Goal: Task Accomplishment & Management: Use online tool/utility

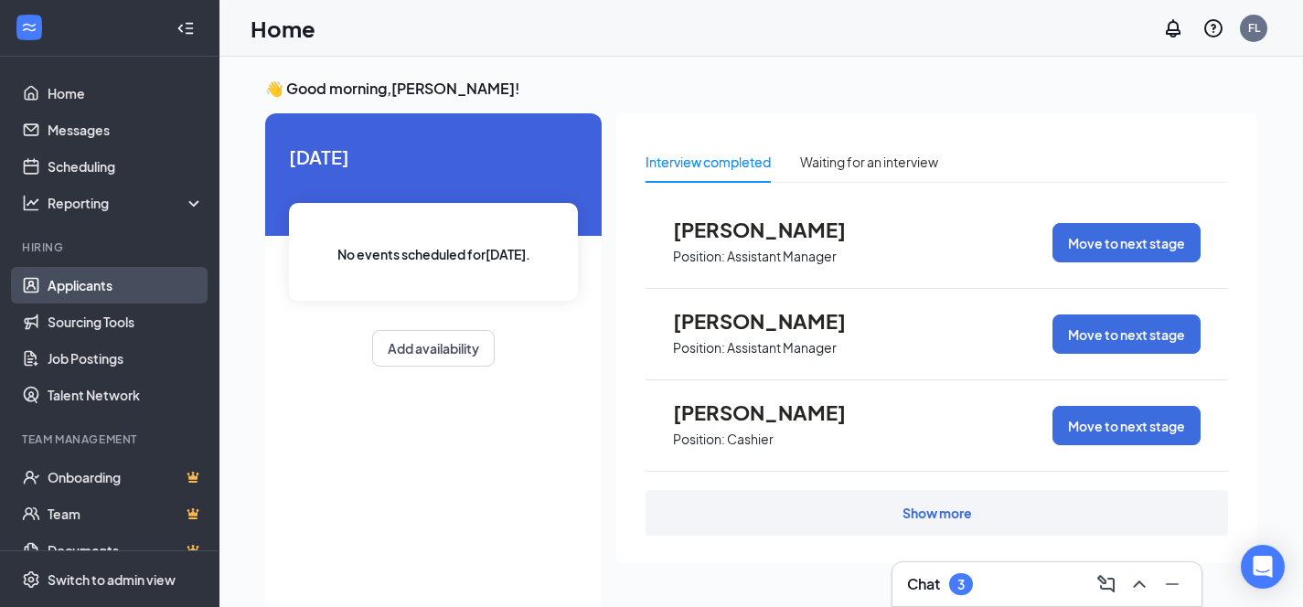
click at [76, 294] on link "Applicants" at bounding box center [126, 285] width 156 height 37
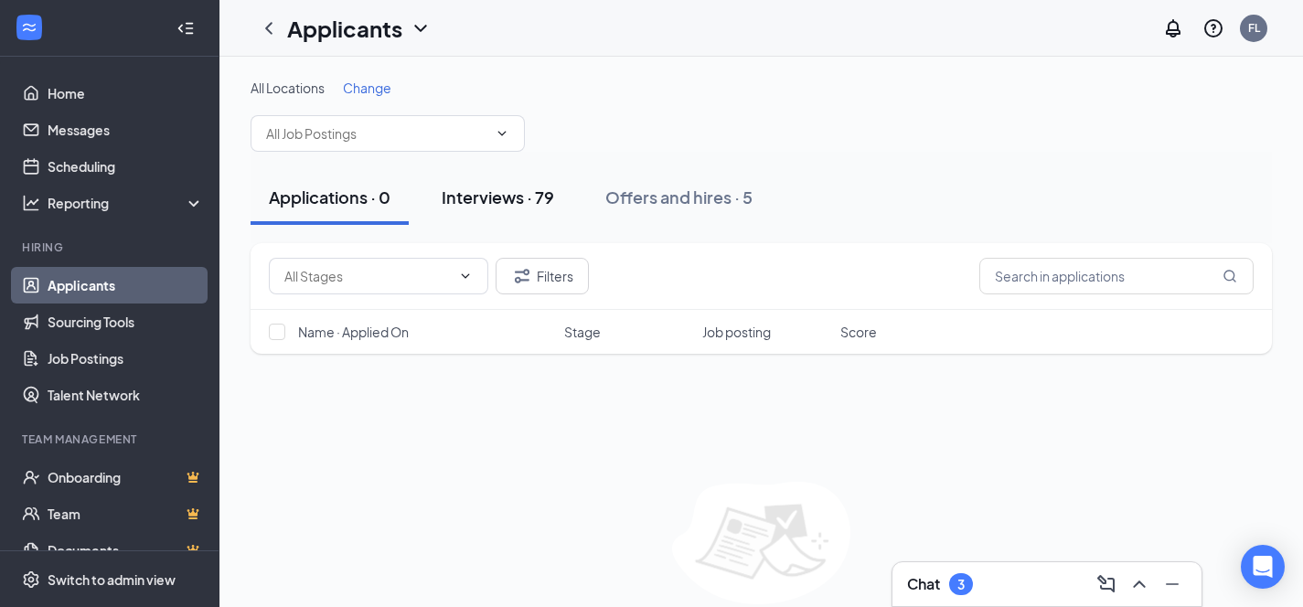
click at [513, 203] on div "Interviews · 79" at bounding box center [498, 197] width 112 height 23
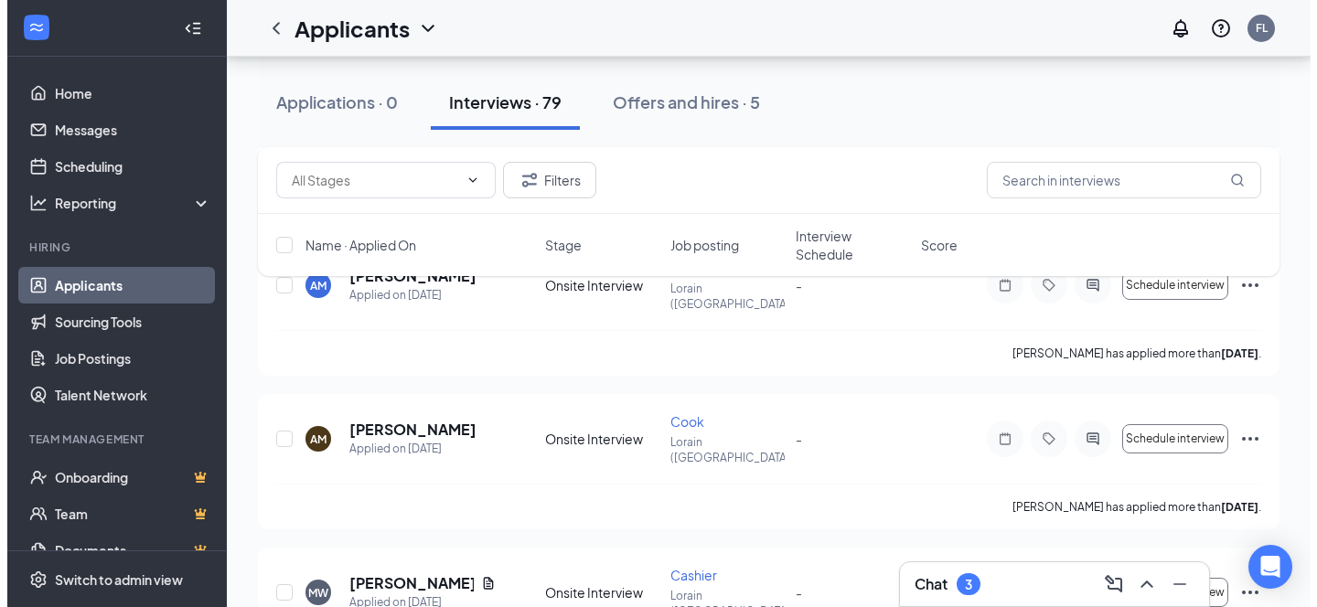
scroll to position [8413, 0]
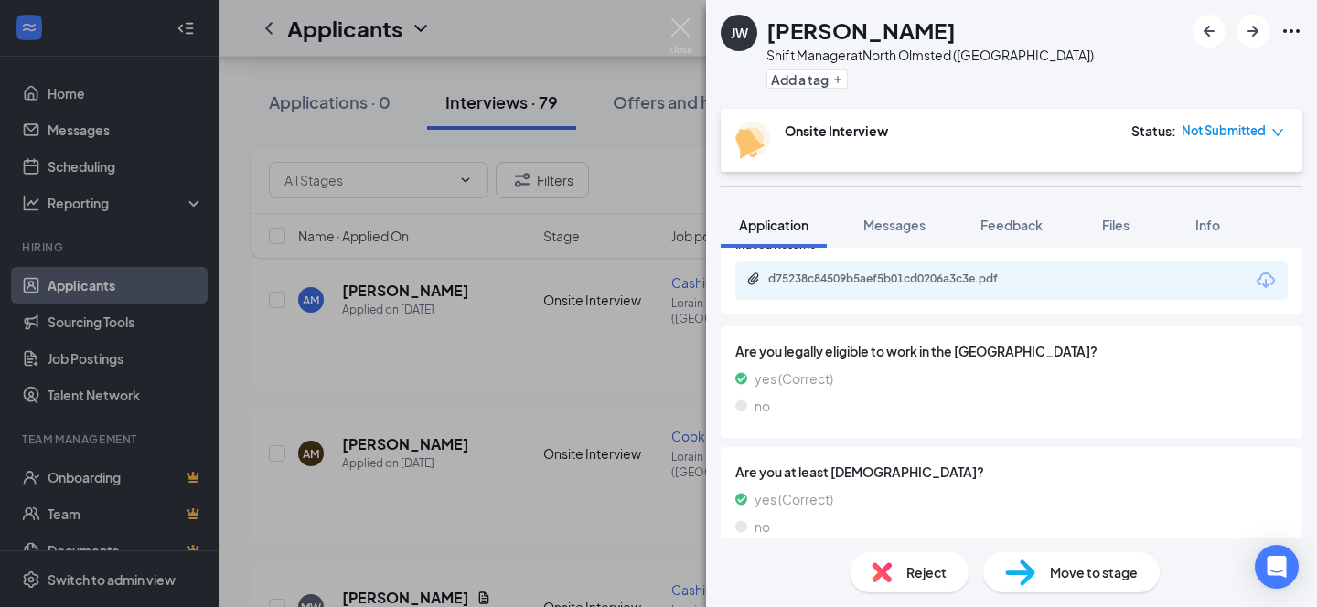
scroll to position [574, 0]
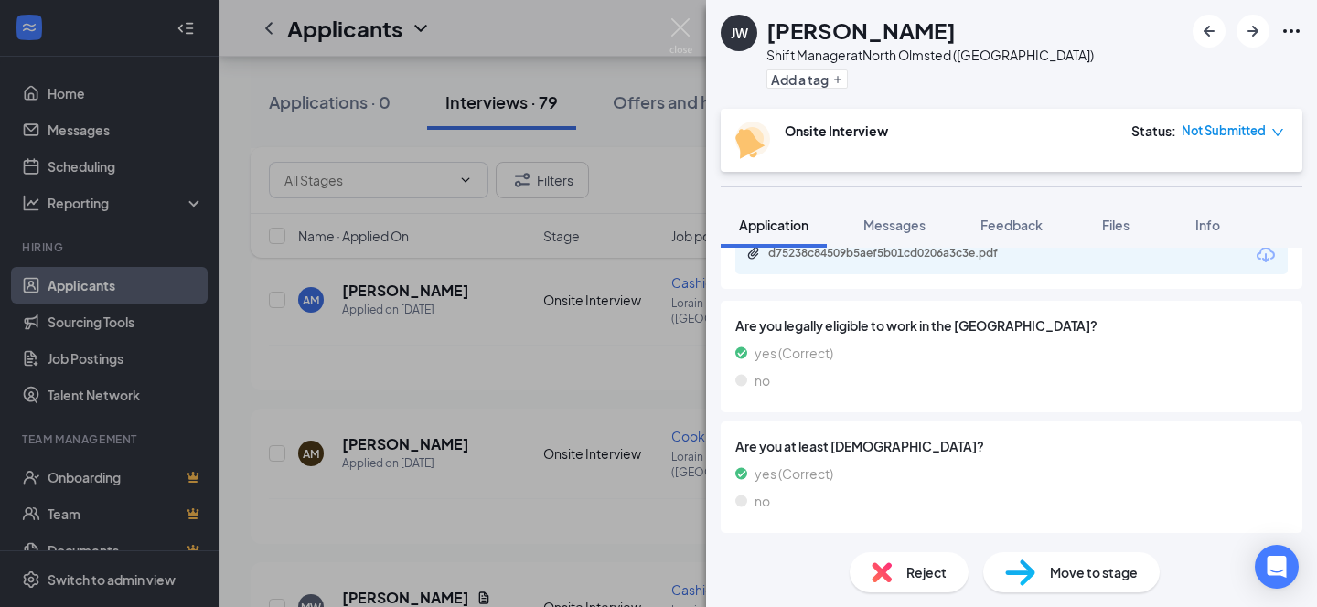
click at [1050, 576] on span "Move to stage" at bounding box center [1094, 572] width 88 height 20
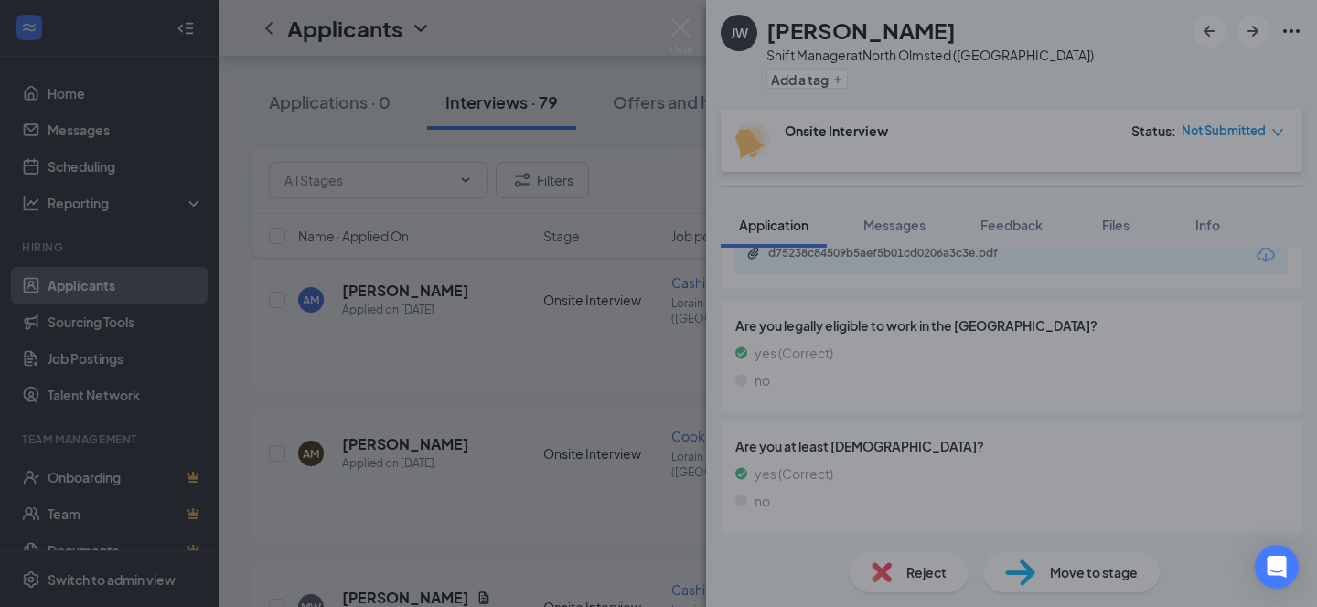
scroll to position [567, 0]
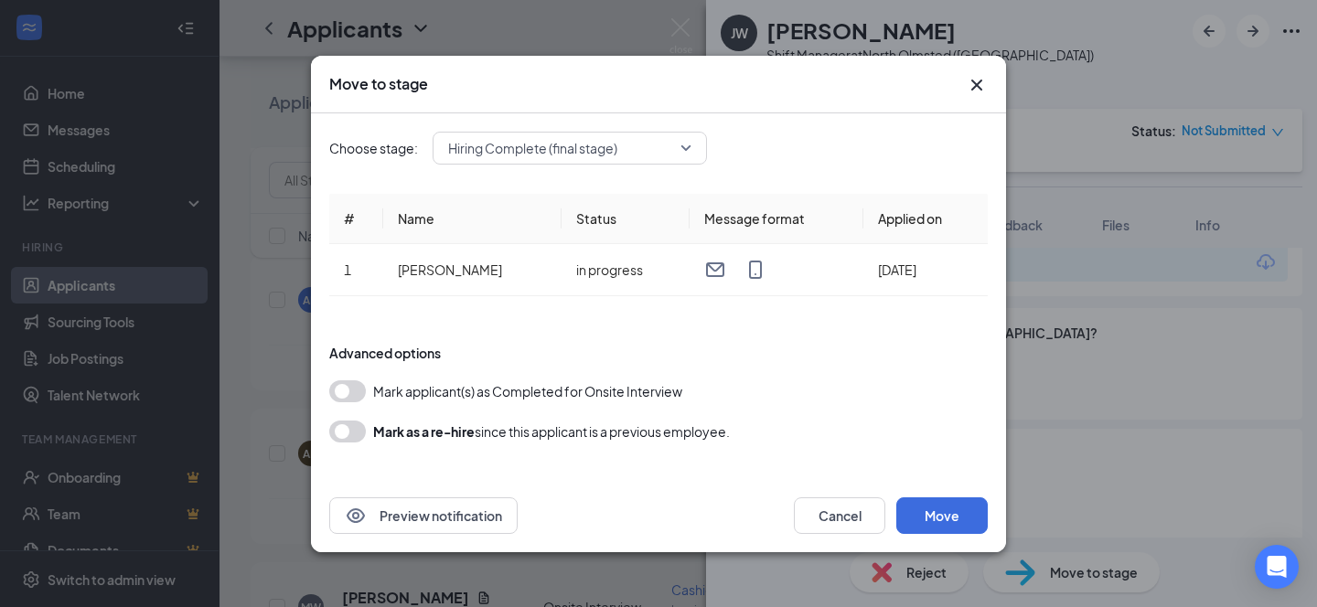
click at [691, 144] on span "Hiring Complete (final stage)" at bounding box center [569, 147] width 243 height 27
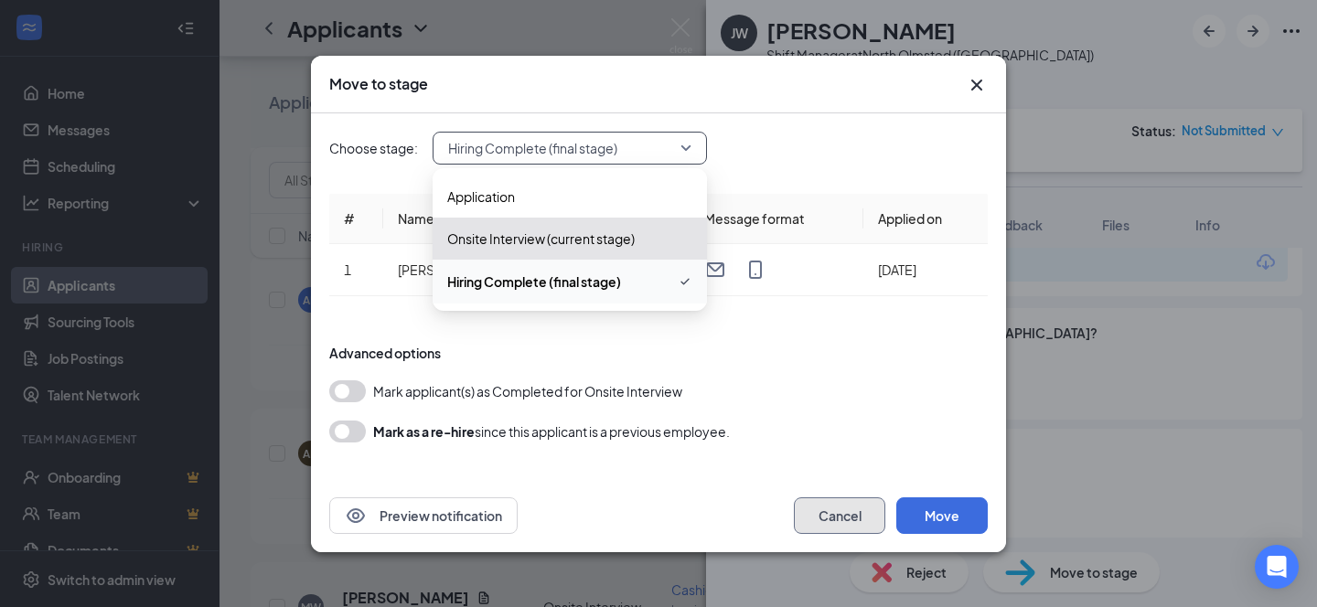
click at [850, 526] on button "Cancel" at bounding box center [839, 515] width 91 height 37
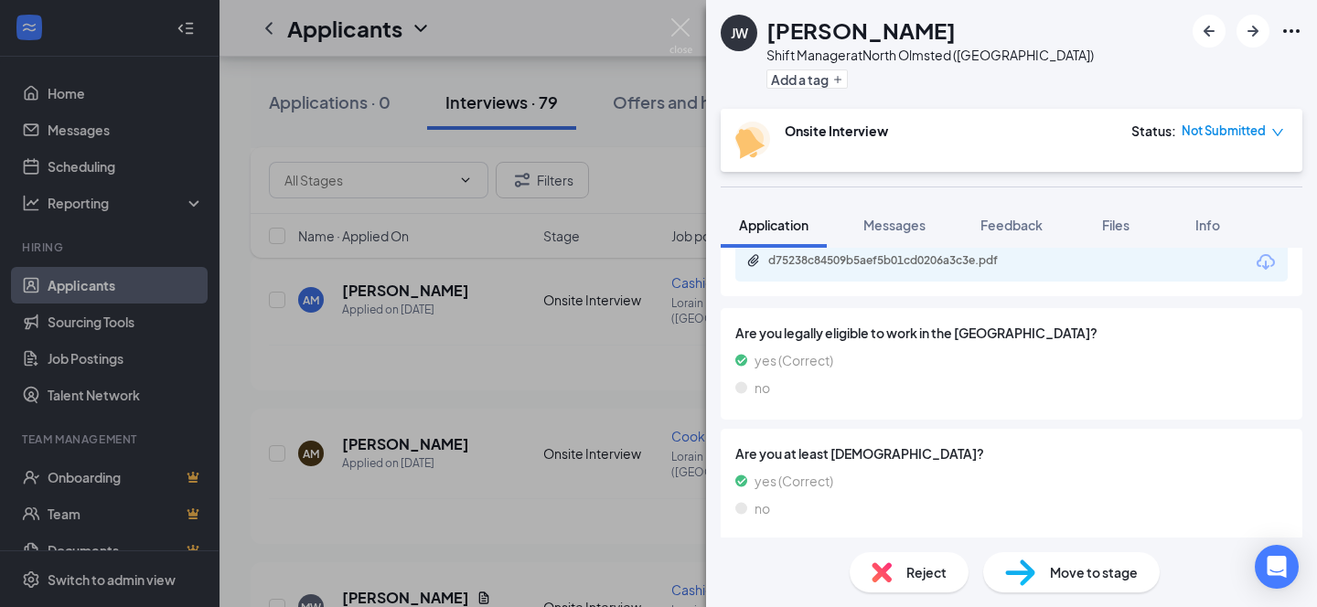
click at [1267, 134] on div "Not Submitted" at bounding box center [1232, 131] width 102 height 18
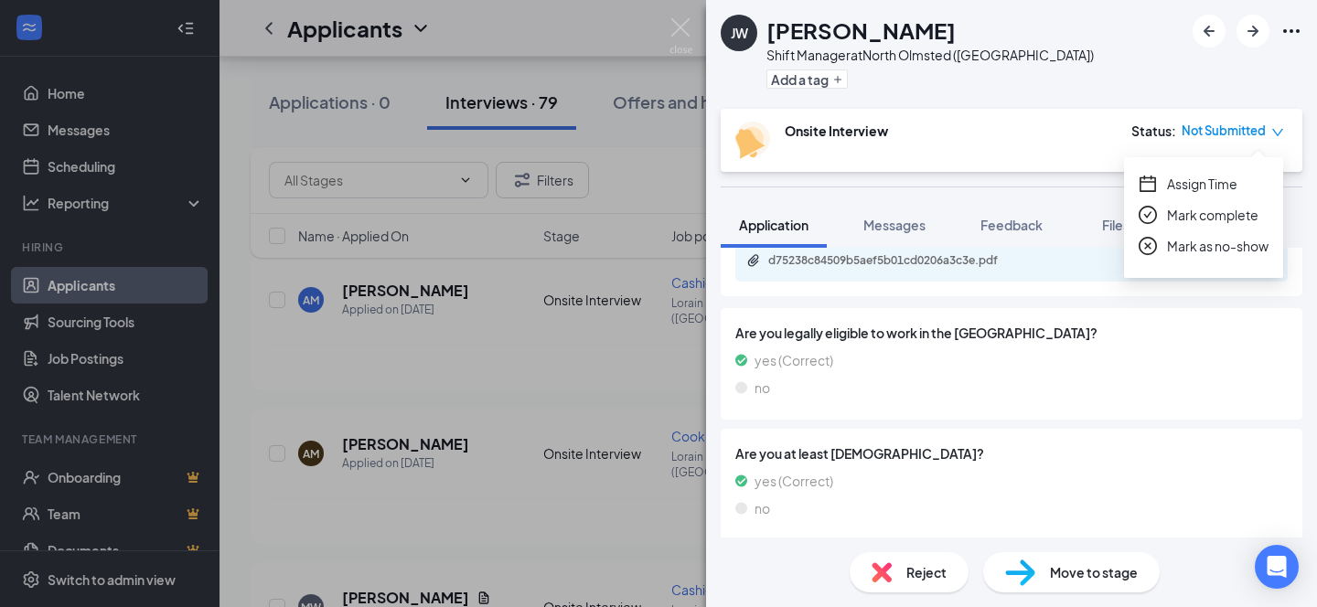
click at [1230, 189] on span "Assign Time" at bounding box center [1202, 184] width 70 height 20
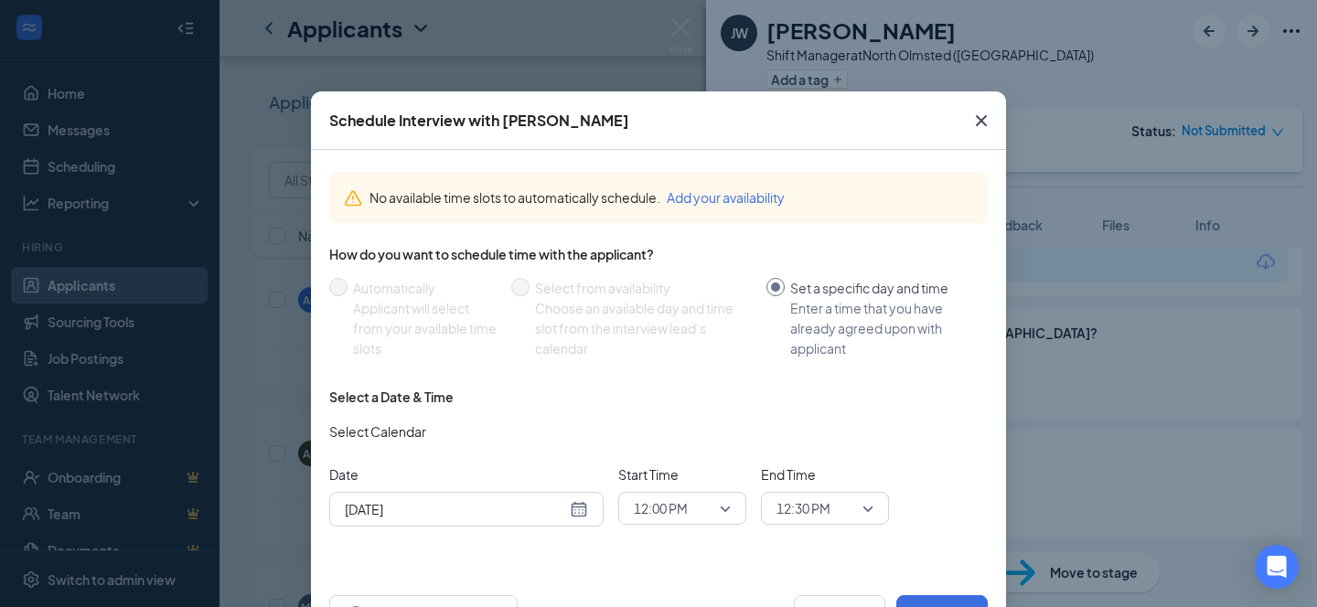
scroll to position [68, 0]
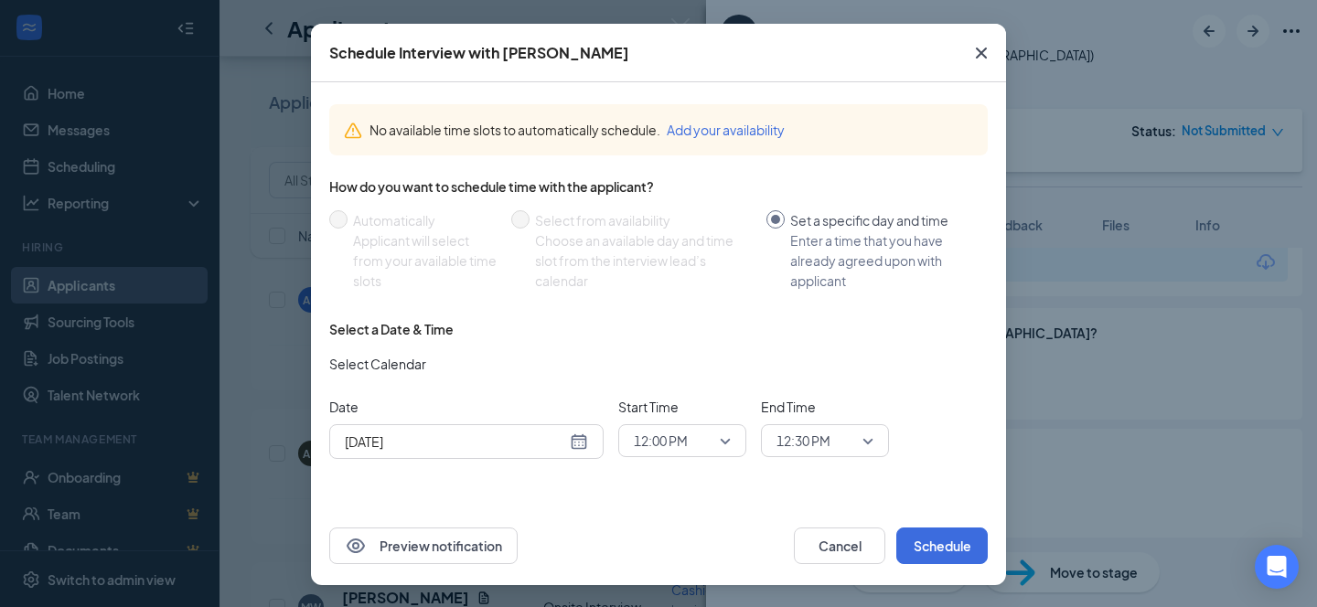
click at [574, 443] on div "[DATE]" at bounding box center [466, 442] width 243 height 20
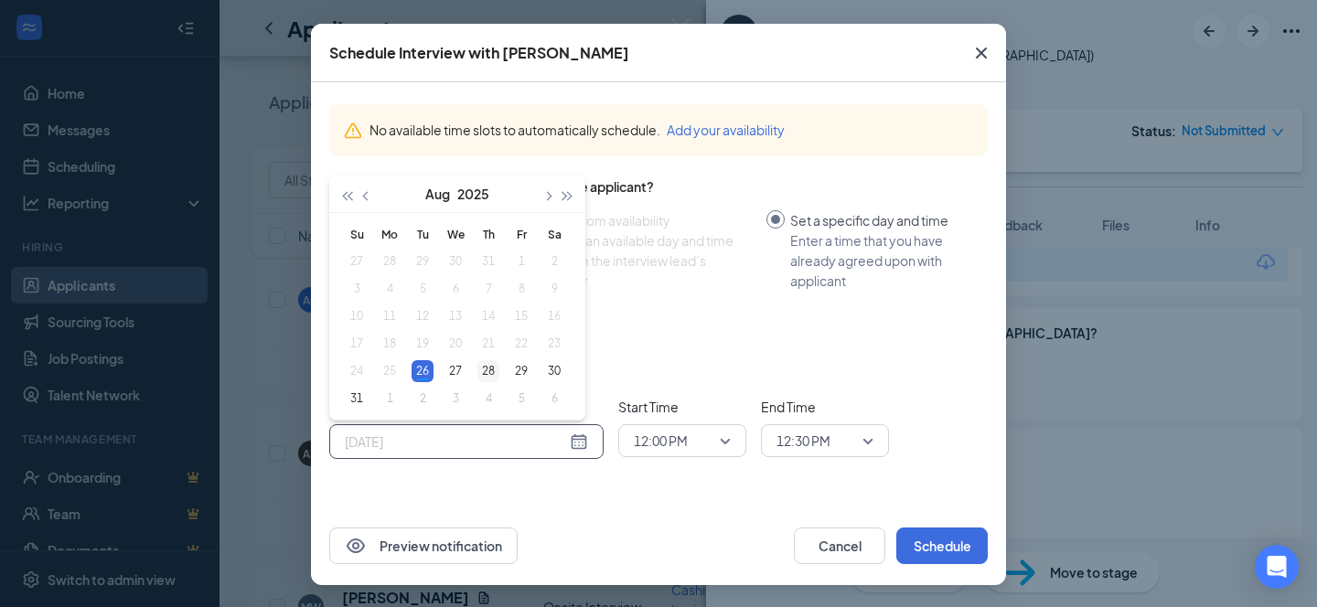
type input "[DATE]"
click at [477, 376] on div "28" at bounding box center [488, 371] width 22 height 22
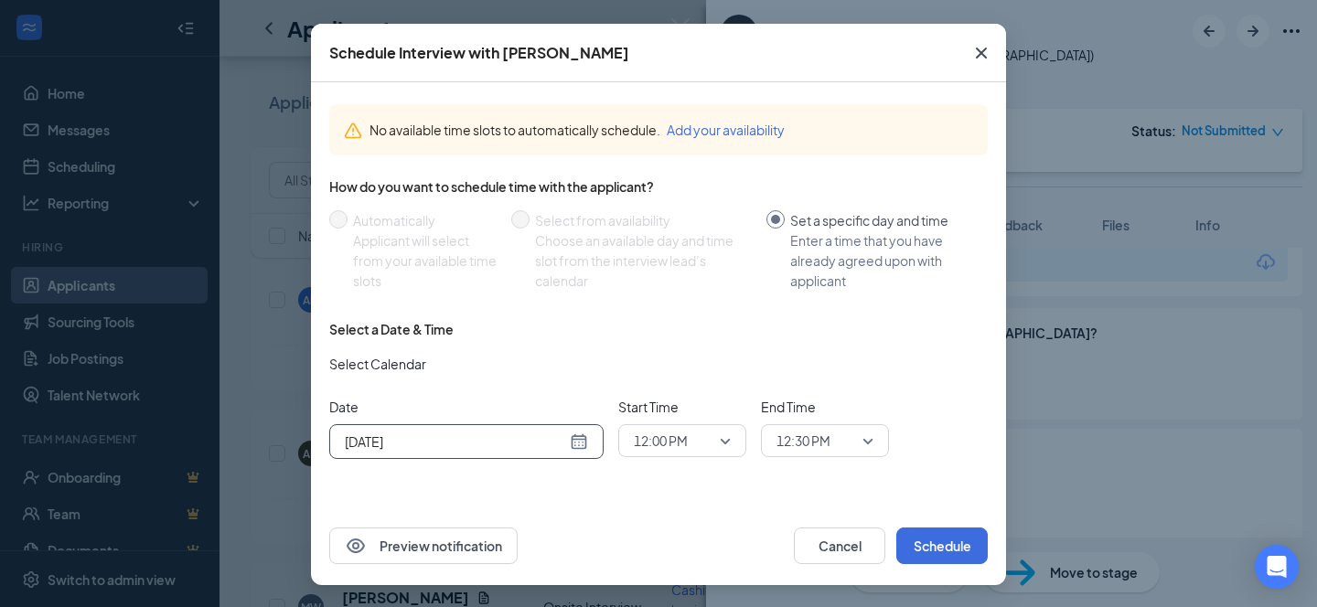
click at [721, 448] on span "12:00 PM" at bounding box center [682, 440] width 97 height 27
click at [668, 365] on span "02:00 PM" at bounding box center [660, 363] width 54 height 20
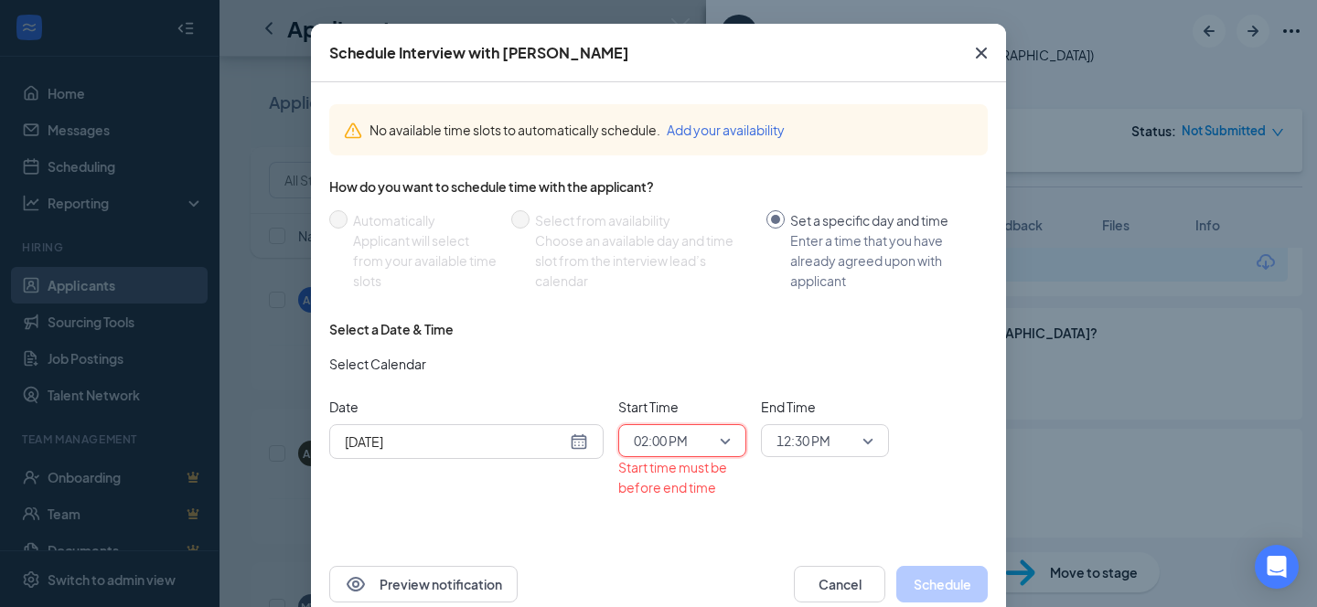
click at [851, 445] on span "12:30 PM" at bounding box center [824, 440] width 97 height 27
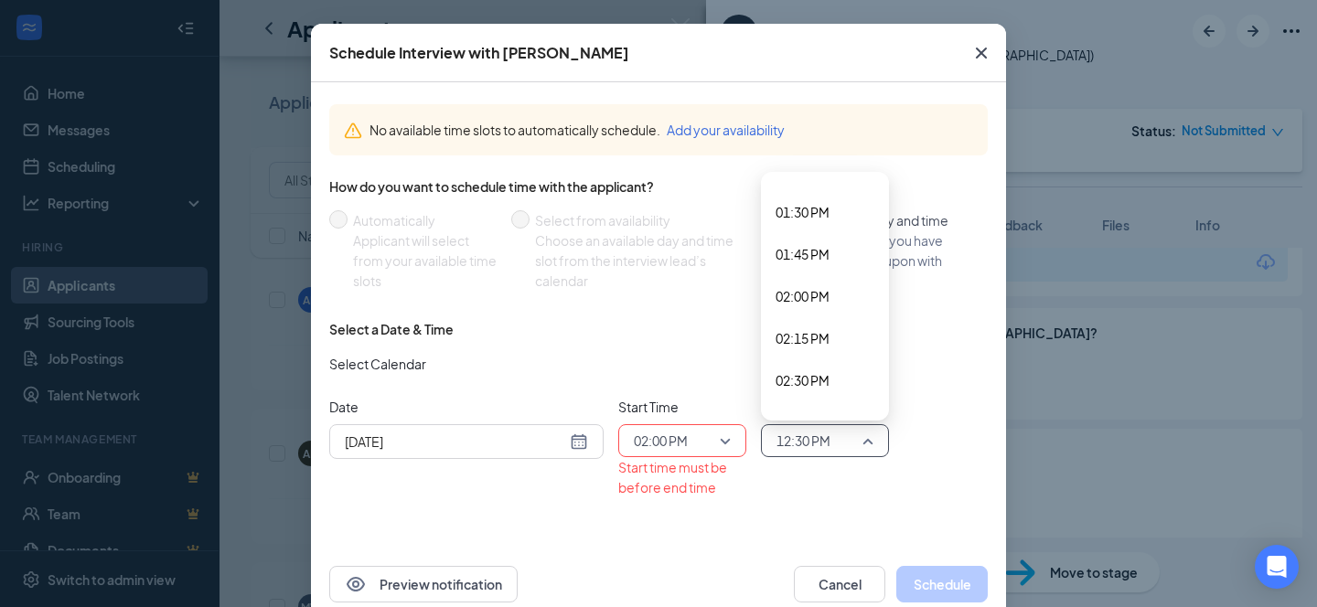
scroll to position [2279, 0]
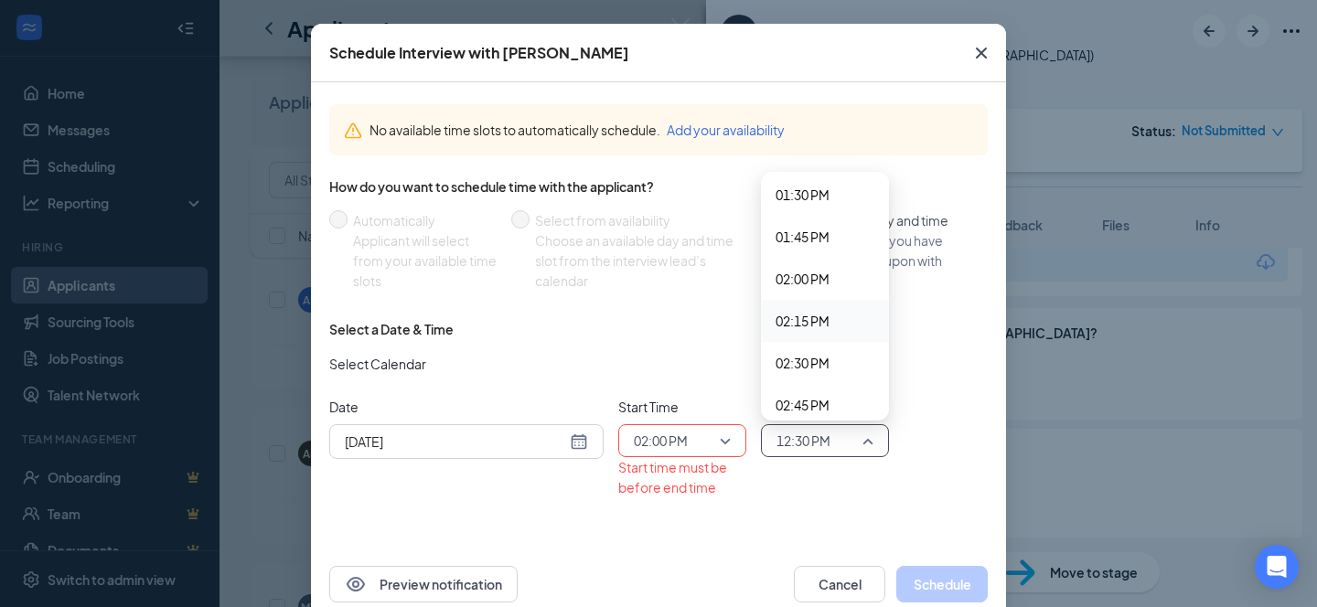
click at [814, 321] on span "02:15 PM" at bounding box center [802, 321] width 54 height 20
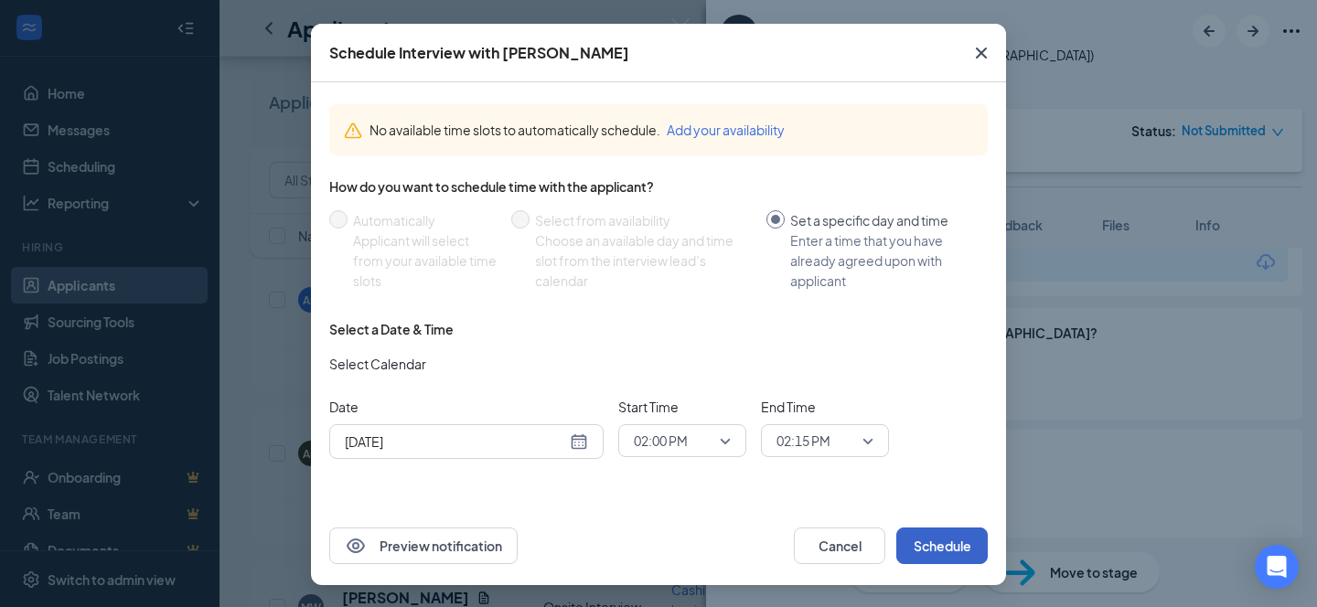
click at [956, 541] on button "Schedule" at bounding box center [941, 546] width 91 height 37
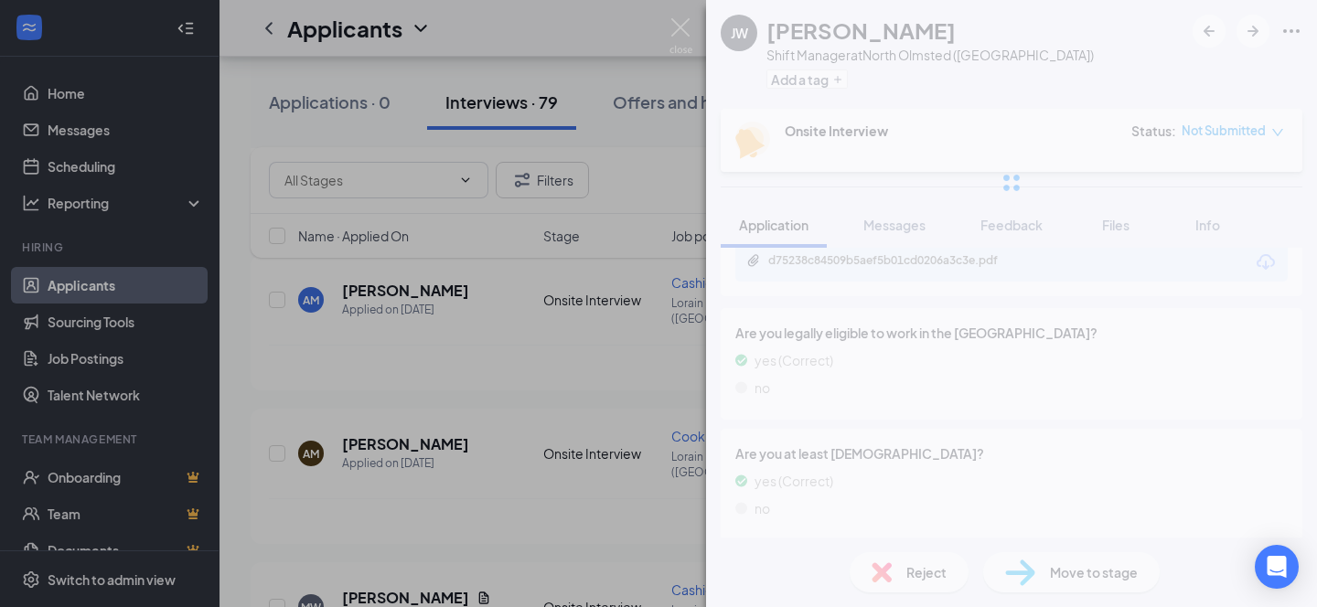
scroll to position [0, 0]
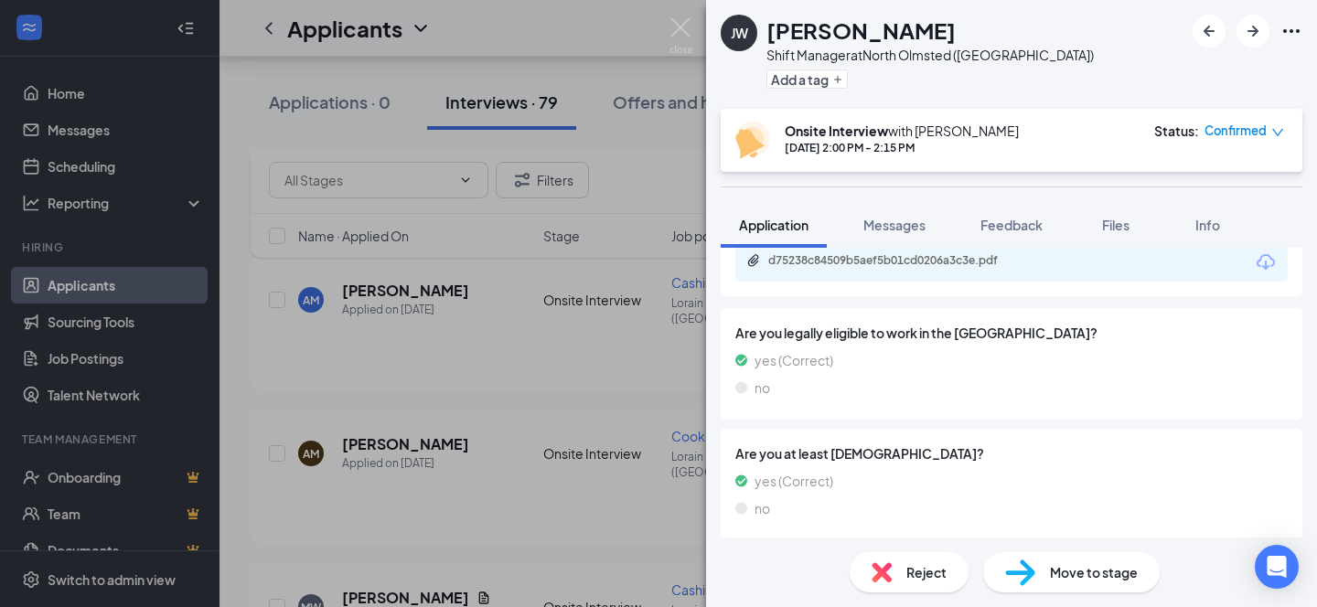
click at [743, 137] on img at bounding box center [752, 140] width 35 height 37
click at [1270, 125] on div "Confirmed" at bounding box center [1244, 131] width 80 height 18
click at [1085, 72] on div "[PERSON_NAME] [PERSON_NAME] Shift Manager at [GEOGRAPHIC_DATA] ([GEOGRAPHIC_DAT…" at bounding box center [1011, 54] width 611 height 109
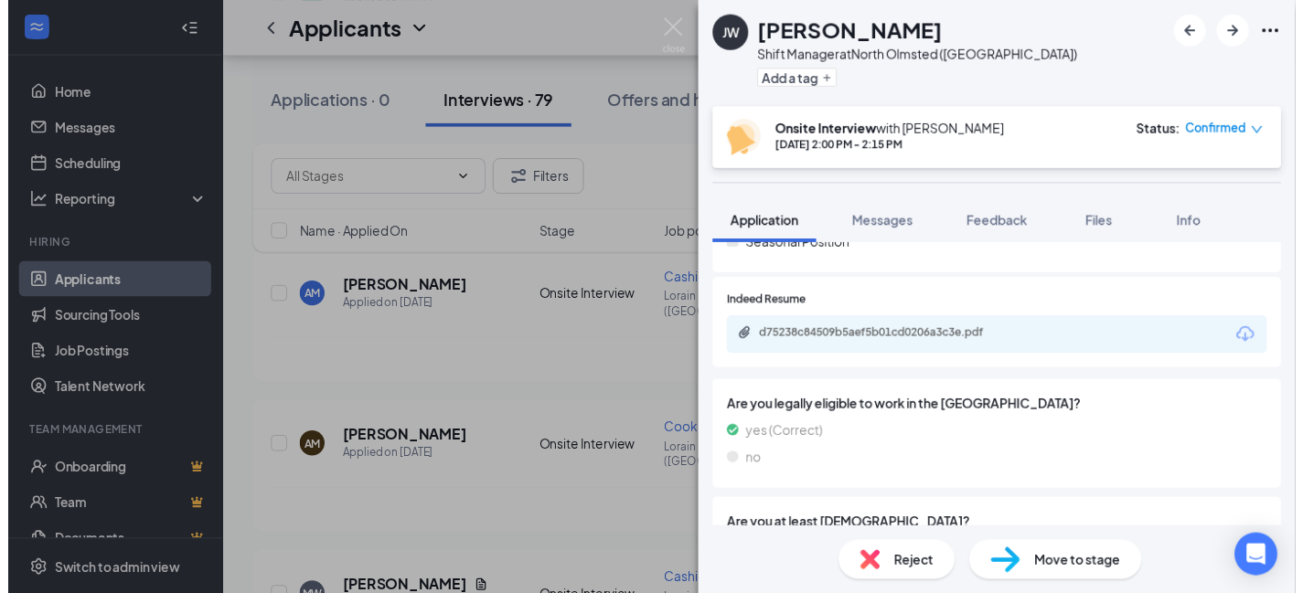
scroll to position [574, 0]
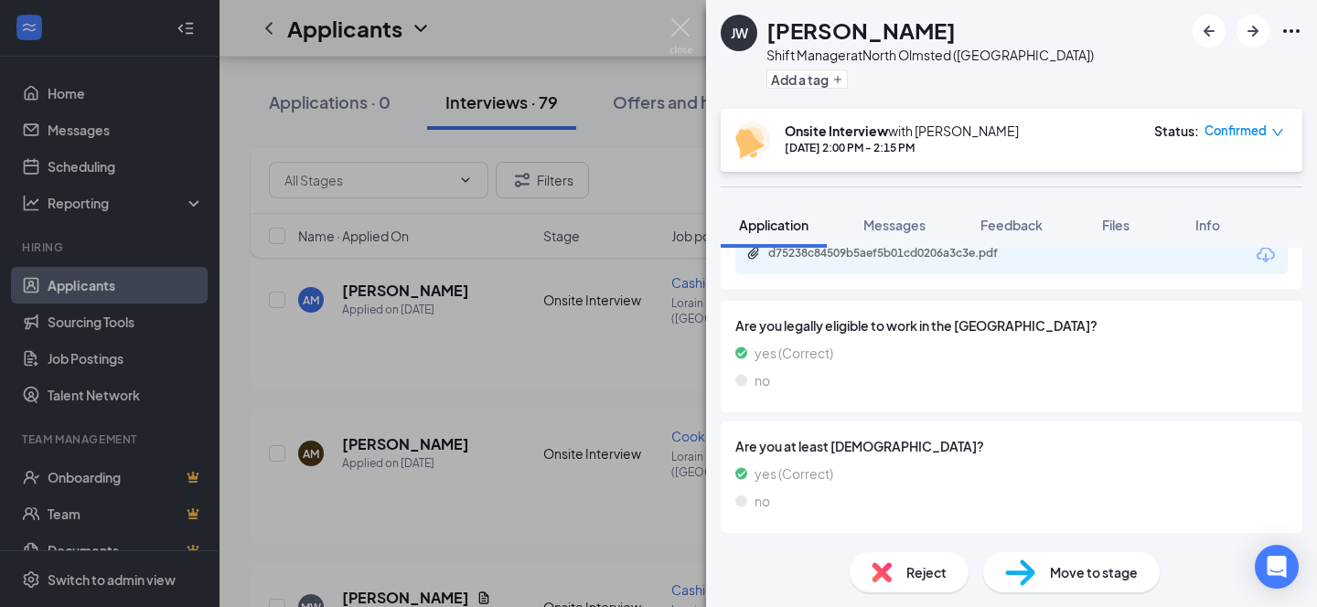
click at [567, 431] on div "[PERSON_NAME] [PERSON_NAME] Shift Manager at [GEOGRAPHIC_DATA] ([GEOGRAPHIC_DAT…" at bounding box center [658, 303] width 1317 height 607
click at [1147, 59] on div "Applications · 0 Interviews · 79 Offers and hires · 5" at bounding box center [768, 102] width 1035 height 91
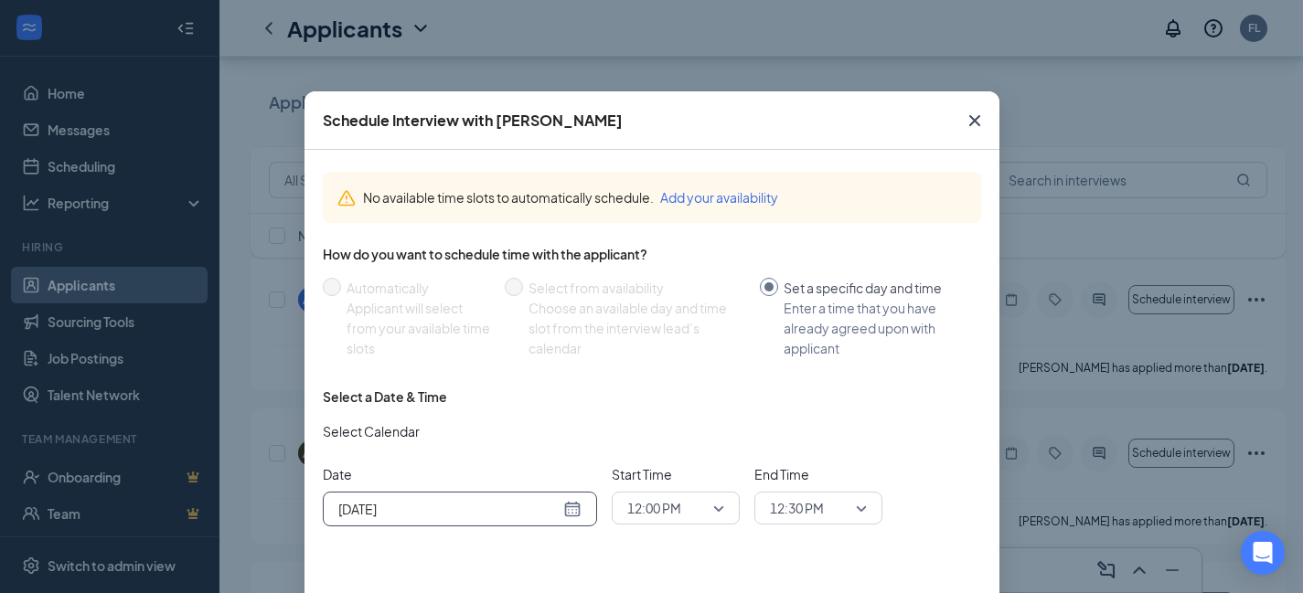
click at [544, 513] on input "[DATE]" at bounding box center [448, 509] width 221 height 20
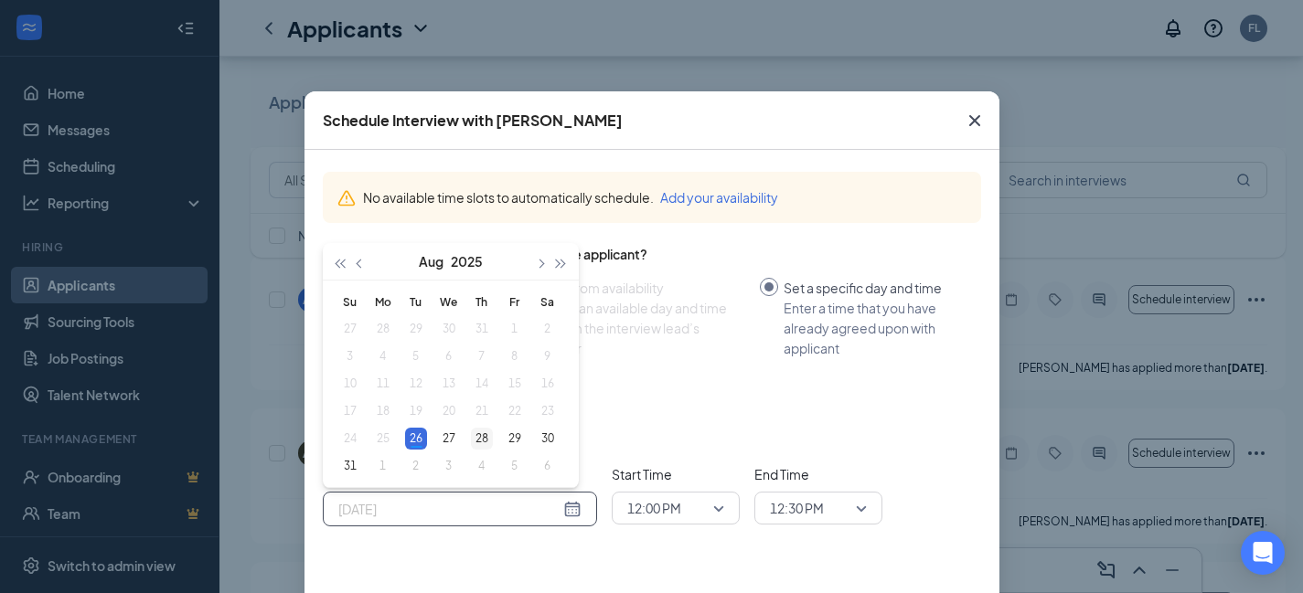
type input "[DATE]"
click at [482, 437] on div "28" at bounding box center [482, 439] width 22 height 22
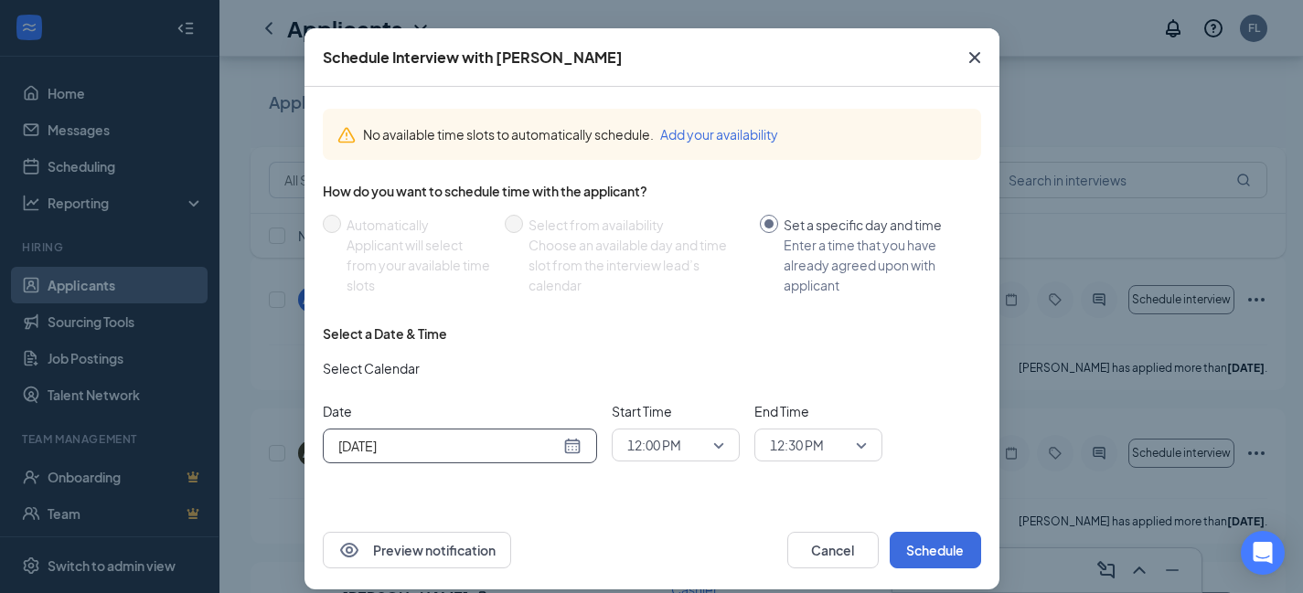
scroll to position [81, 0]
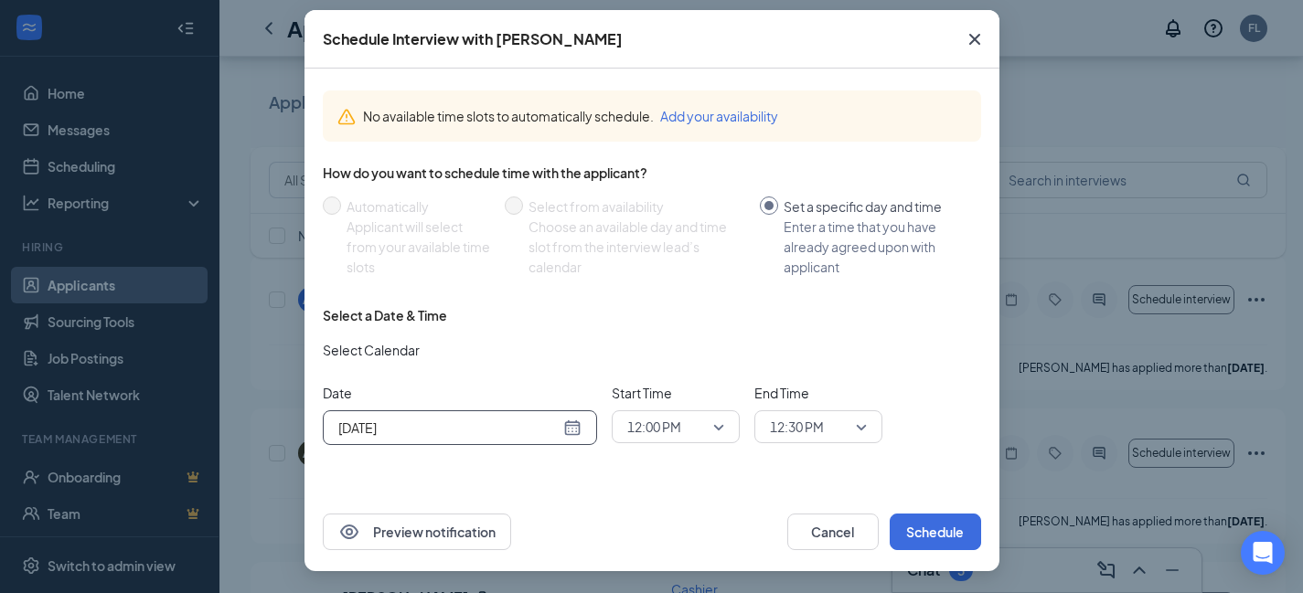
click at [704, 425] on span "12:00 PM" at bounding box center [675, 426] width 97 height 27
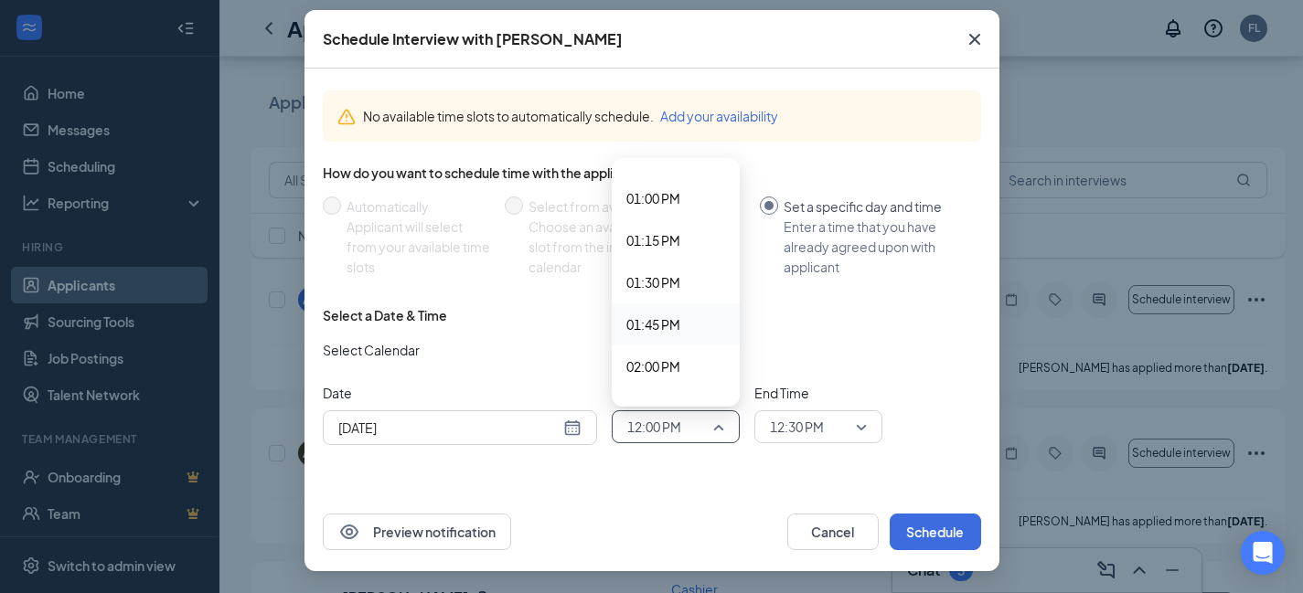
scroll to position [2195, 0]
click at [665, 350] on span "02:00 PM" at bounding box center [653, 349] width 54 height 20
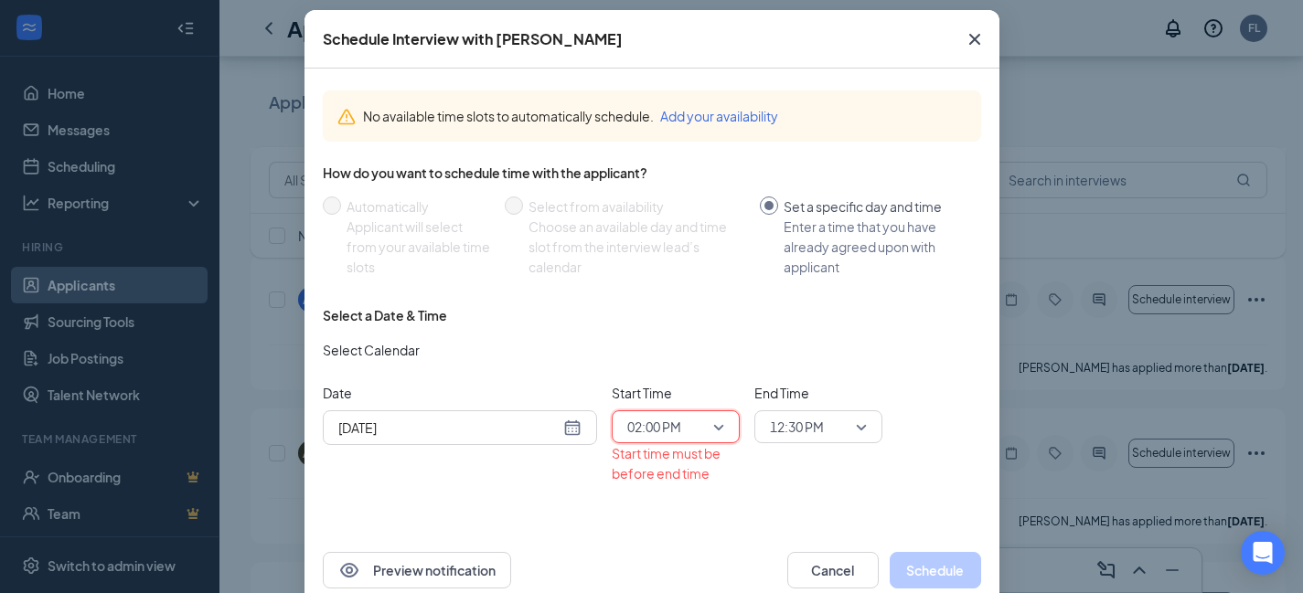
click at [850, 417] on span "12:30 PM" at bounding box center [818, 426] width 97 height 27
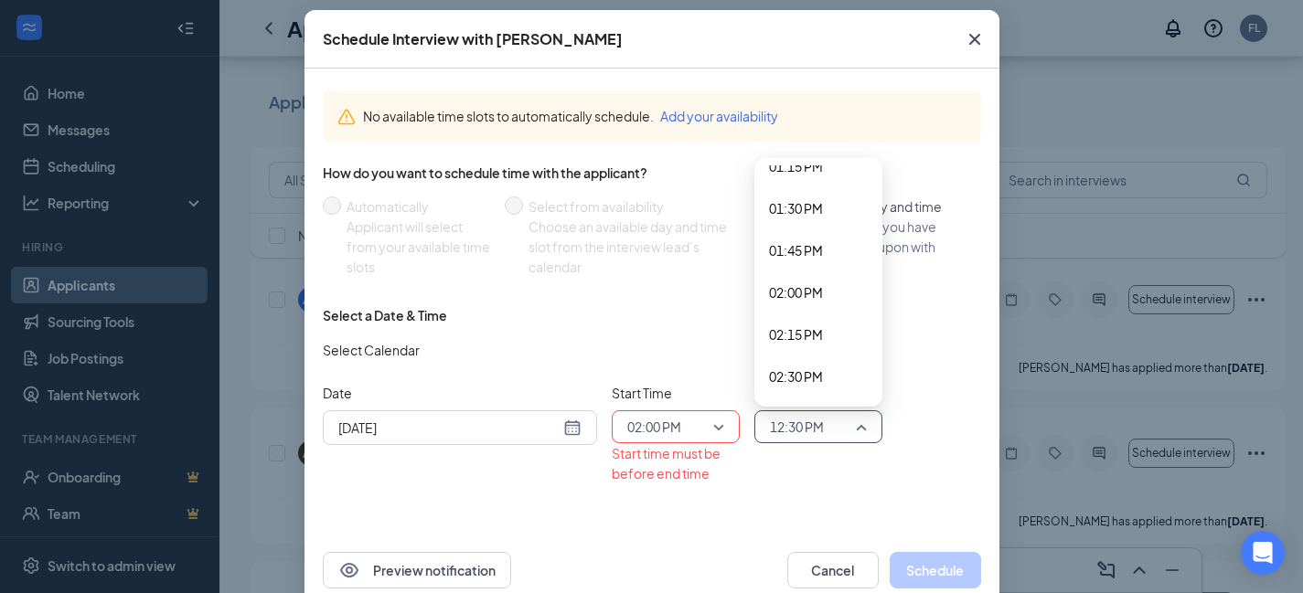
scroll to position [2279, 0]
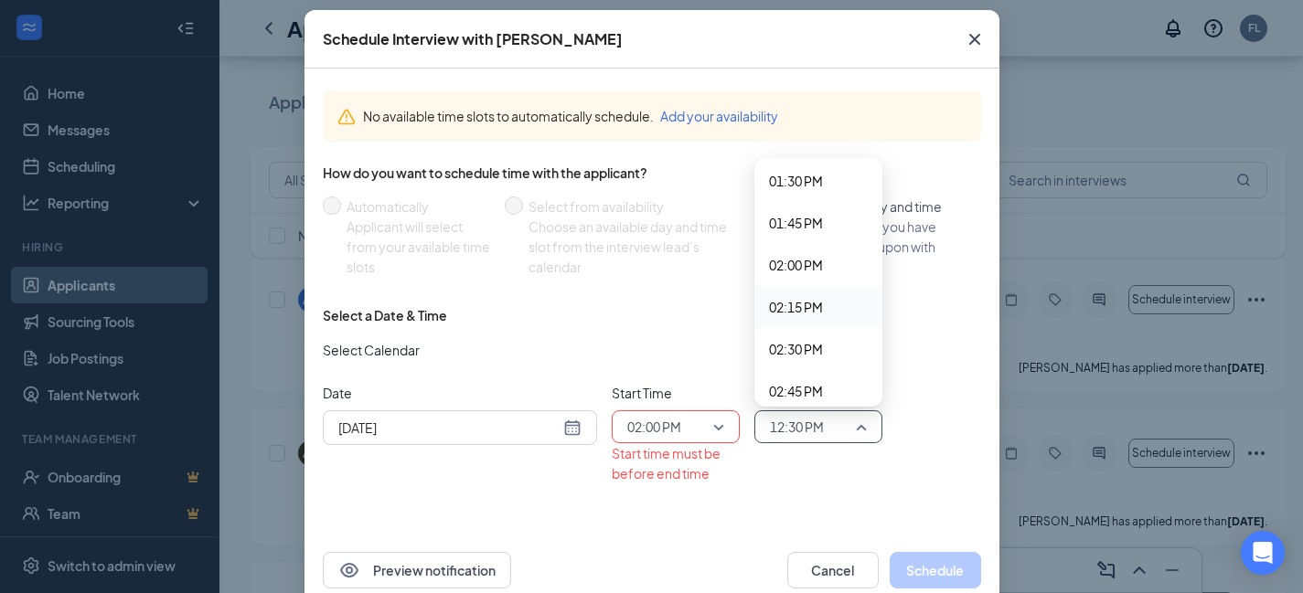
click at [781, 305] on span "02:15 PM" at bounding box center [796, 307] width 54 height 20
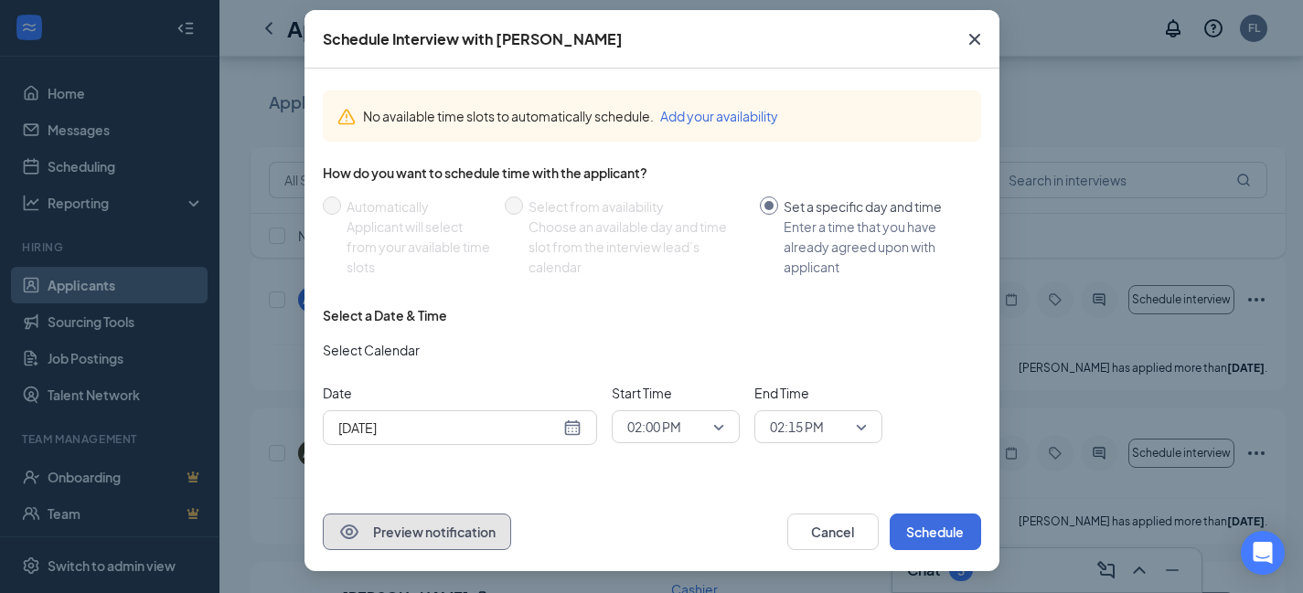
click at [422, 538] on button "Preview notification" at bounding box center [417, 532] width 188 height 37
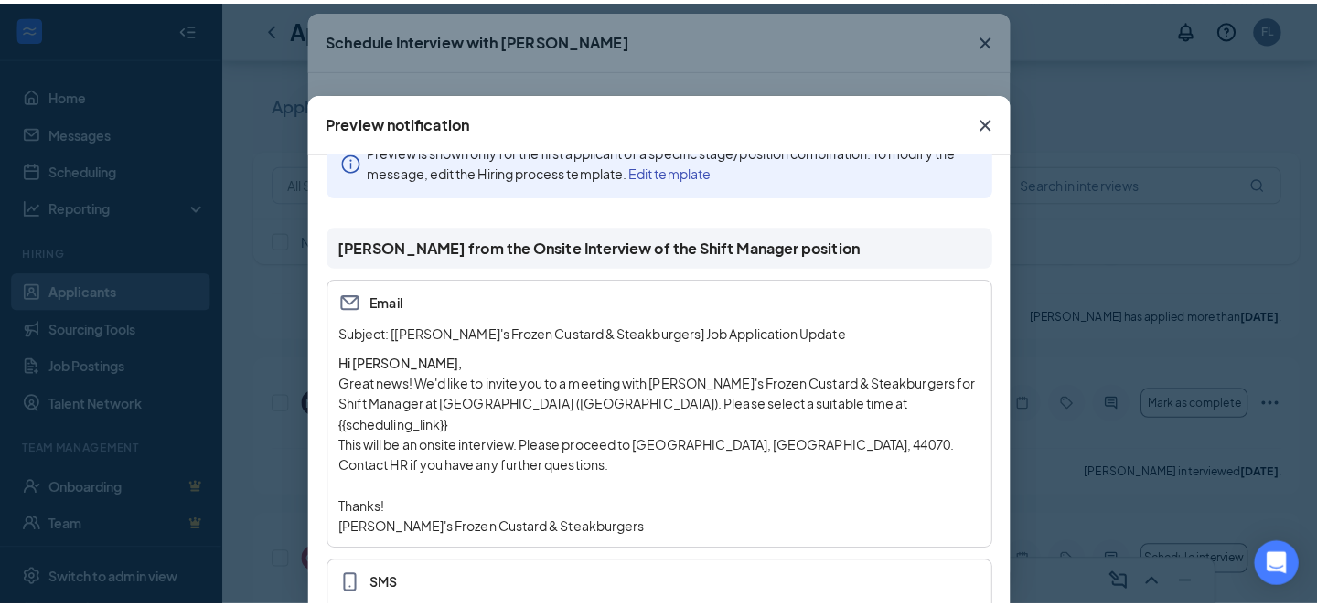
scroll to position [183, 0]
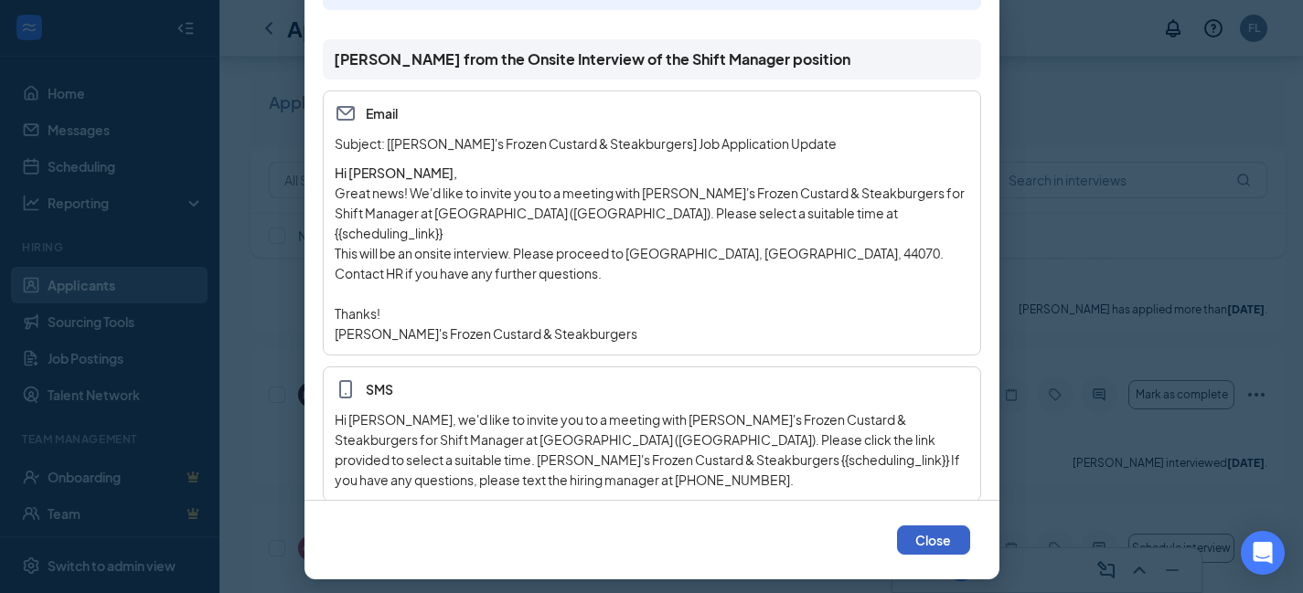
click at [927, 536] on button "Close" at bounding box center [933, 540] width 73 height 29
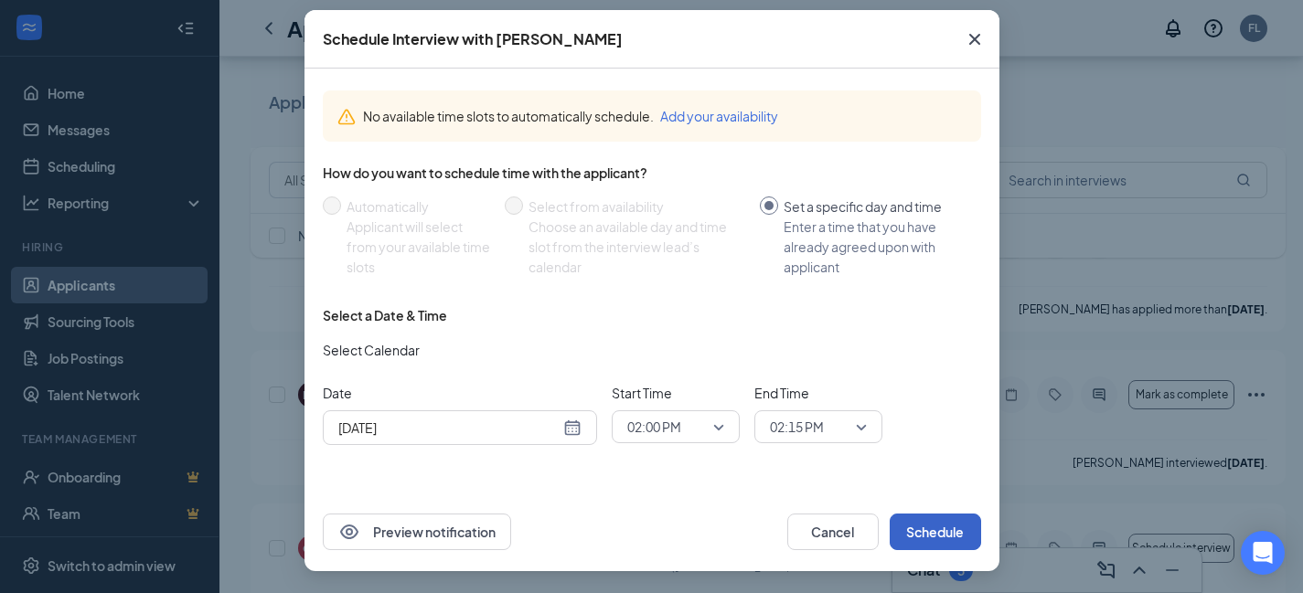
click at [900, 529] on button "Schedule" at bounding box center [935, 532] width 91 height 37
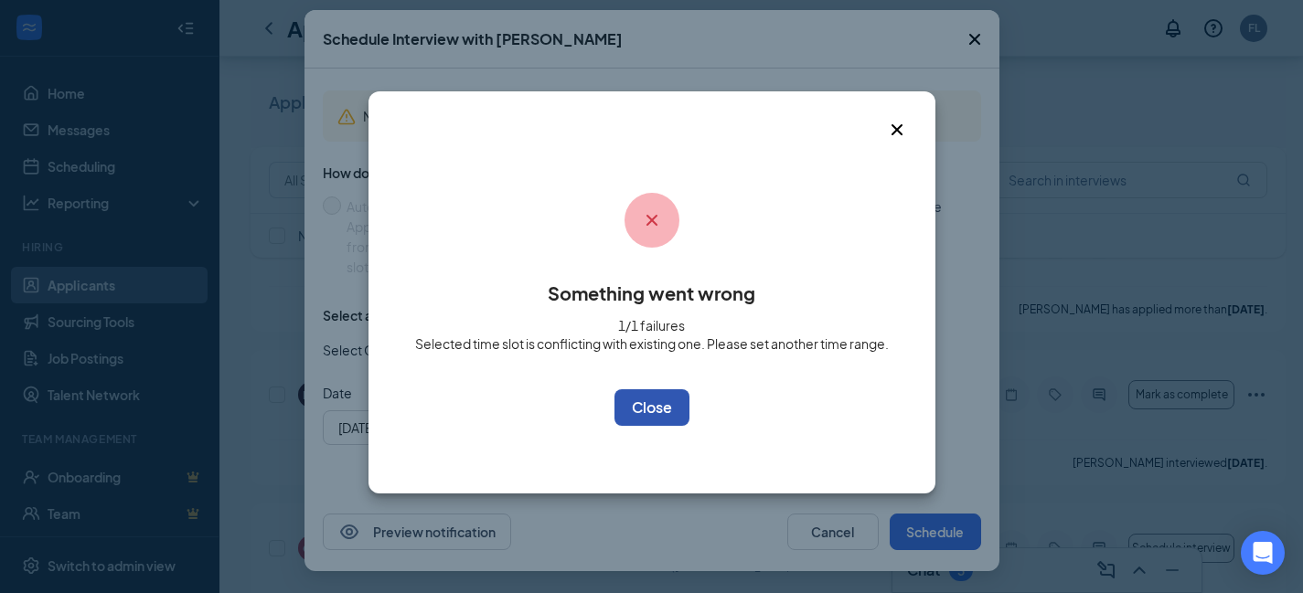
click at [639, 415] on button "OK" at bounding box center [652, 408] width 75 height 37
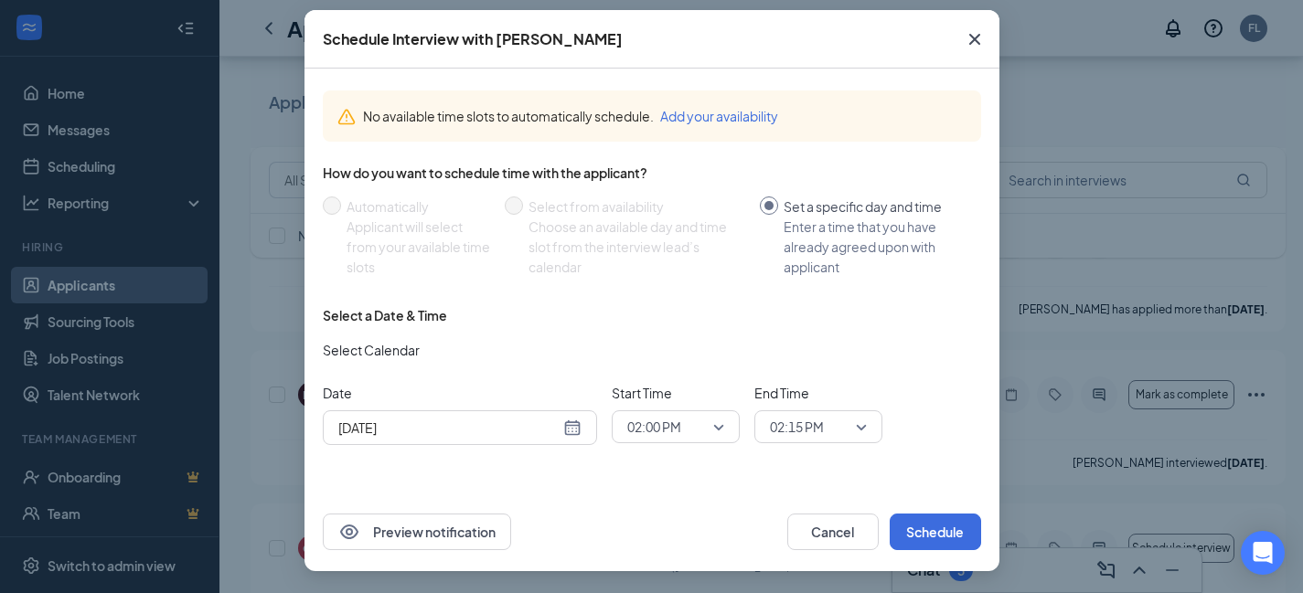
click at [964, 40] on icon "Cross" at bounding box center [975, 39] width 22 height 22
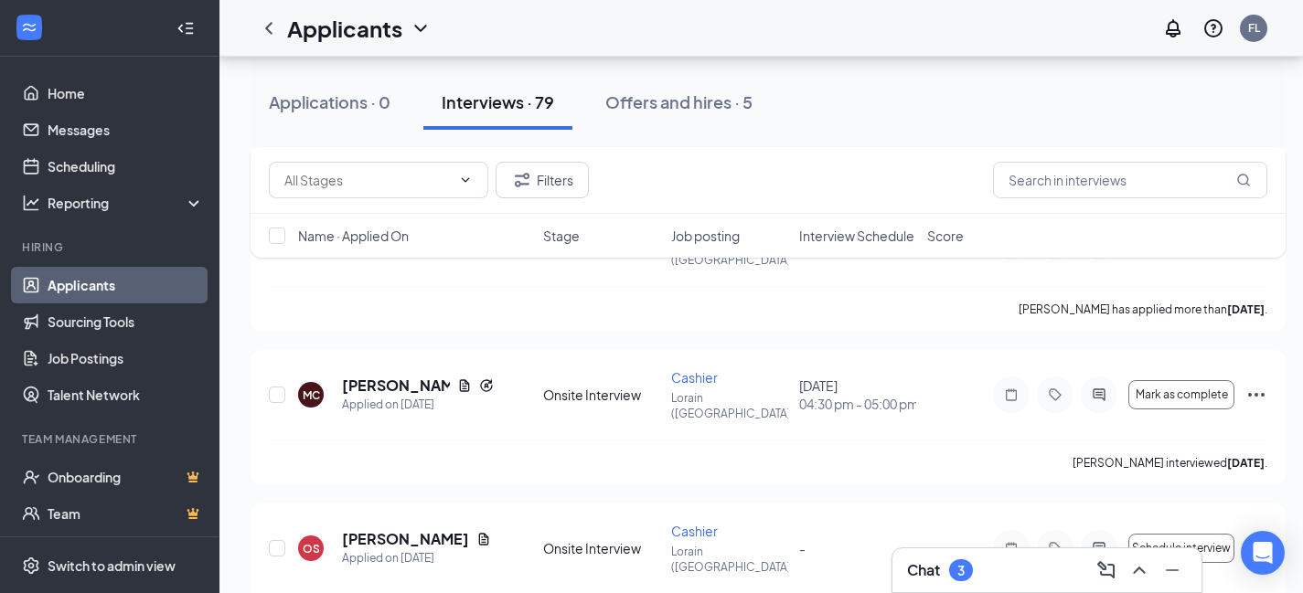
click at [964, 40] on div "Applicants [GEOGRAPHIC_DATA]" at bounding box center [761, 28] width 1084 height 57
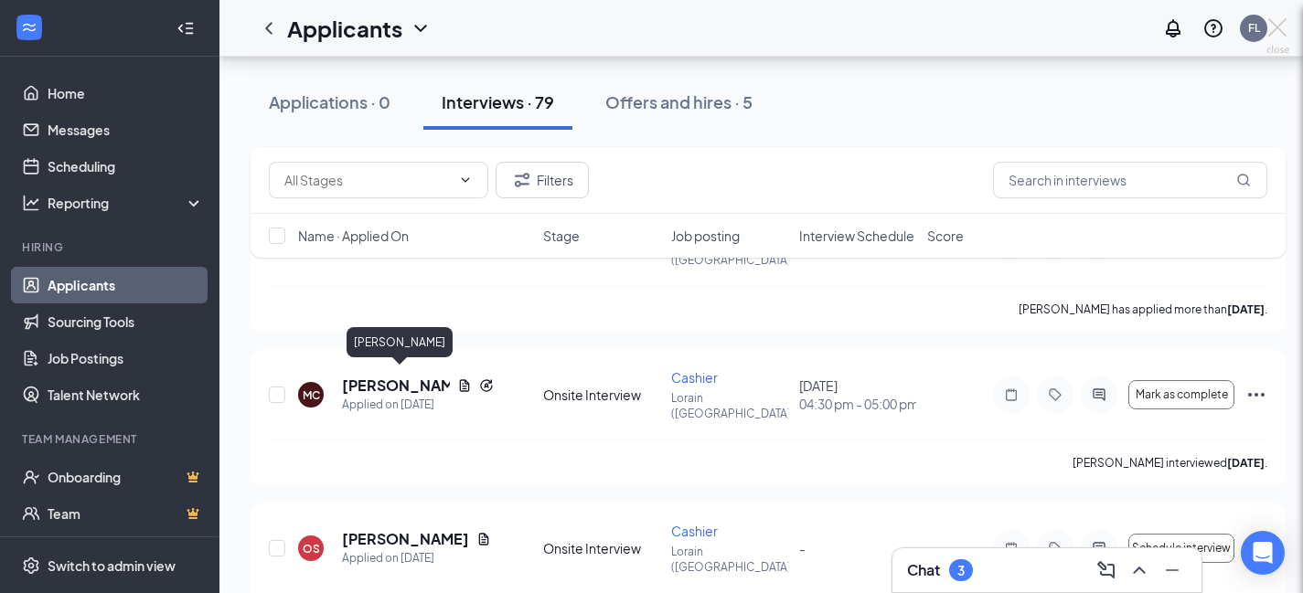
click at [376, 349] on div "[PERSON_NAME]" at bounding box center [400, 342] width 106 height 30
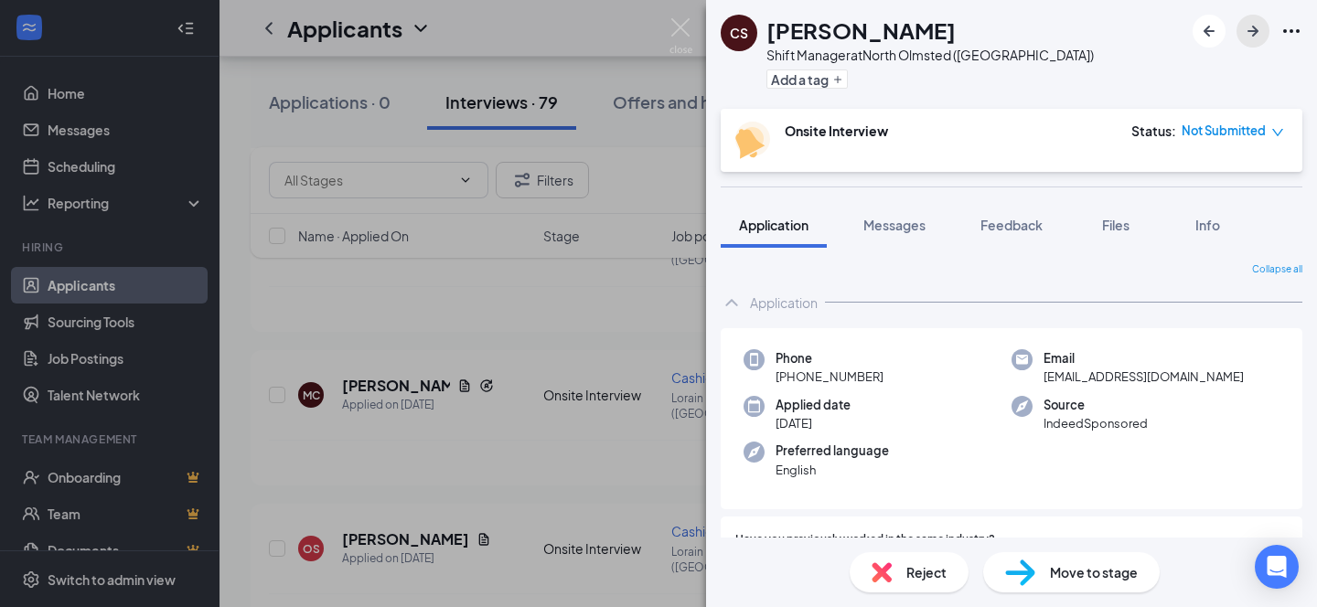
click at [1247, 27] on icon "ArrowRight" at bounding box center [1253, 31] width 22 height 22
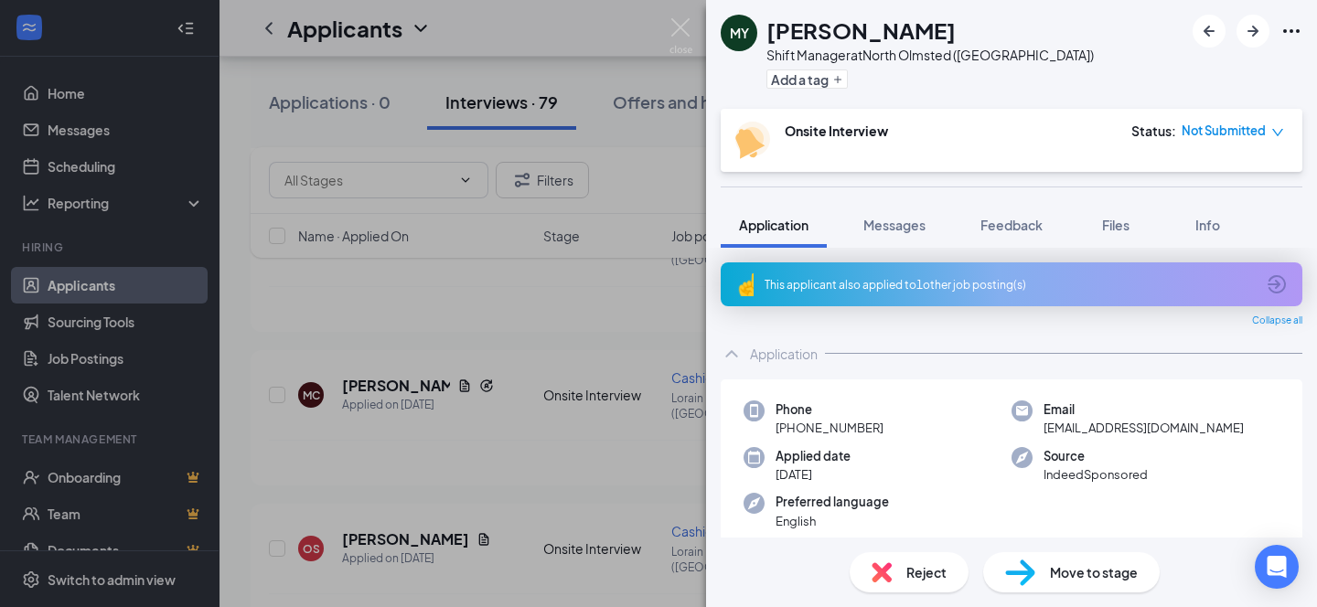
click at [1266, 133] on div "Not Submitted" at bounding box center [1232, 131] width 102 height 18
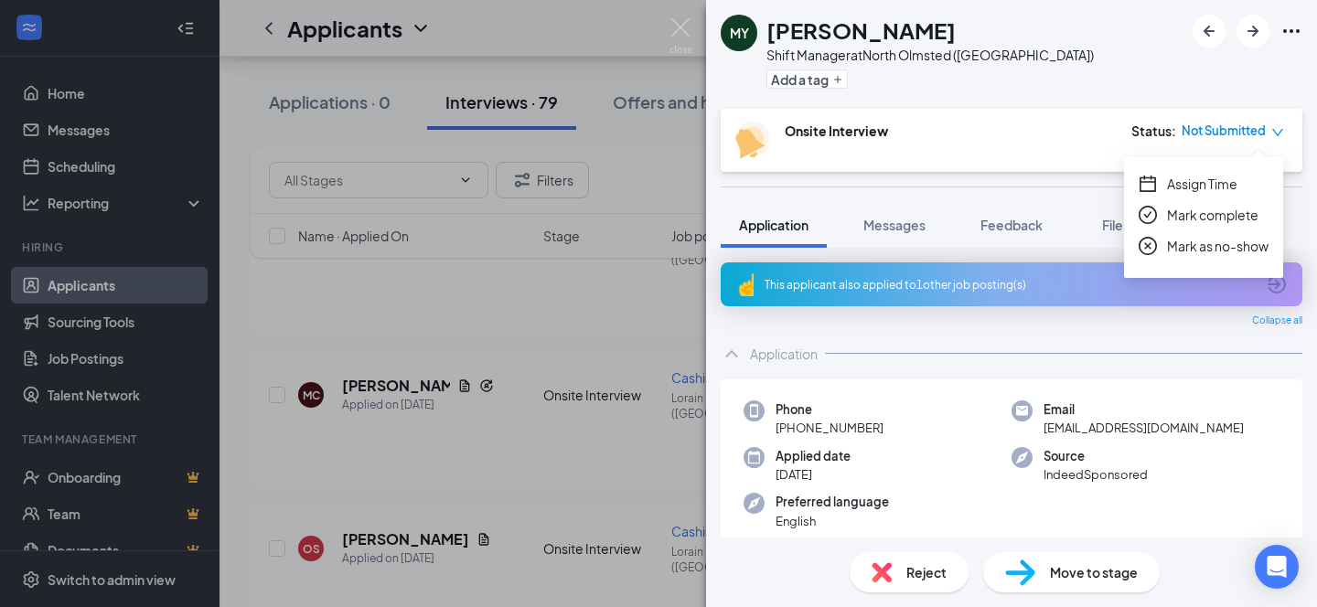
click at [1203, 184] on span "Assign Time" at bounding box center [1202, 184] width 70 height 20
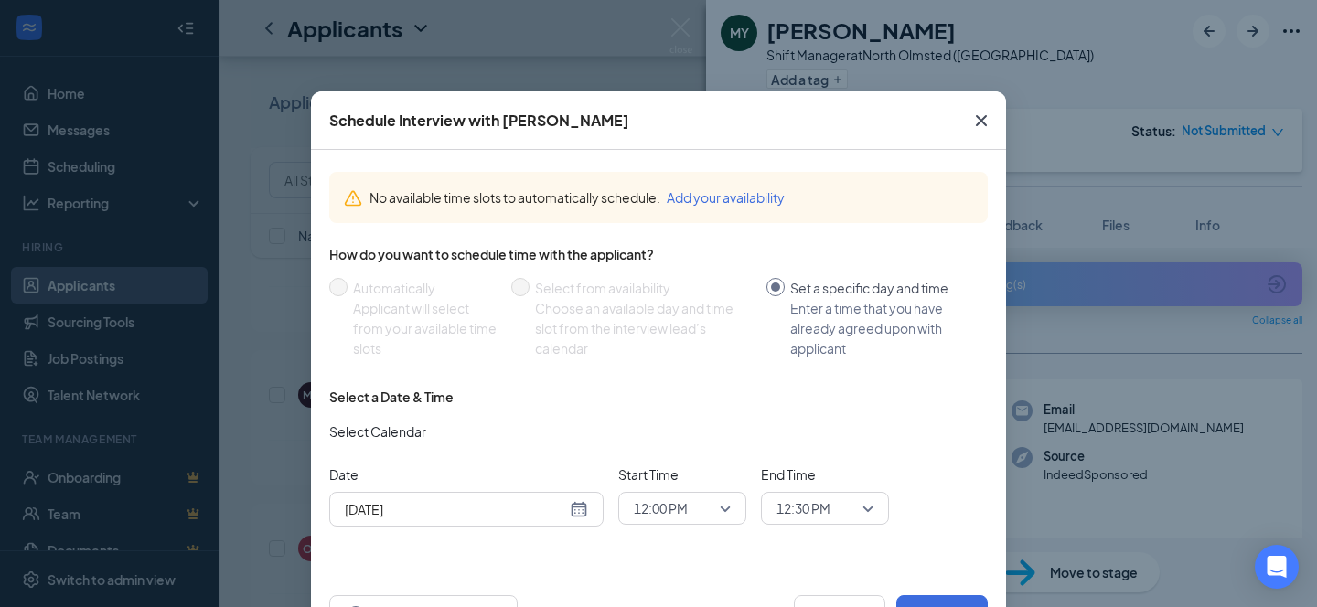
scroll to position [68, 0]
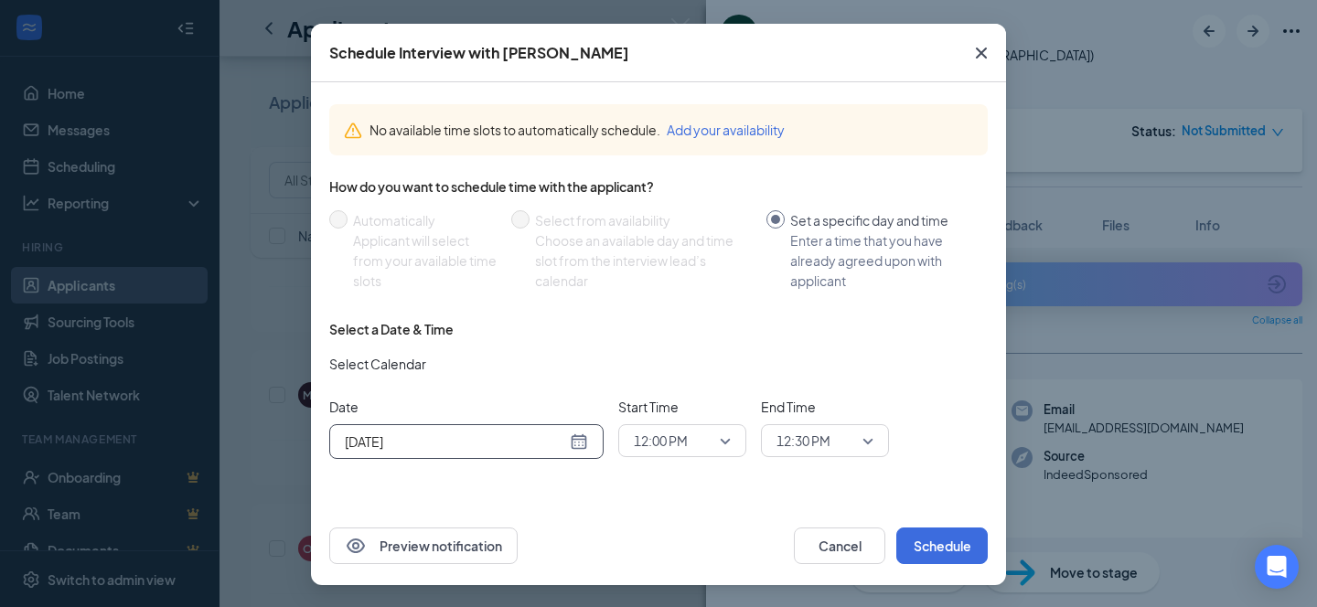
click at [563, 447] on div "[DATE]" at bounding box center [466, 442] width 243 height 20
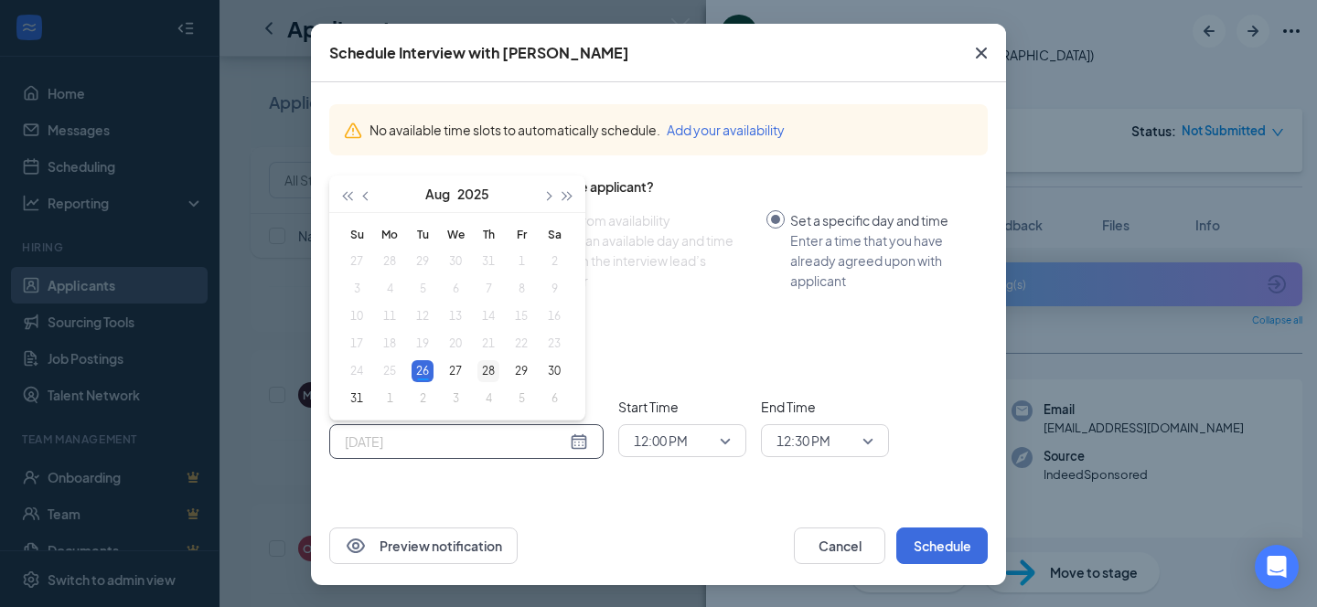
type input "[DATE]"
click at [478, 371] on div "28" at bounding box center [488, 371] width 22 height 22
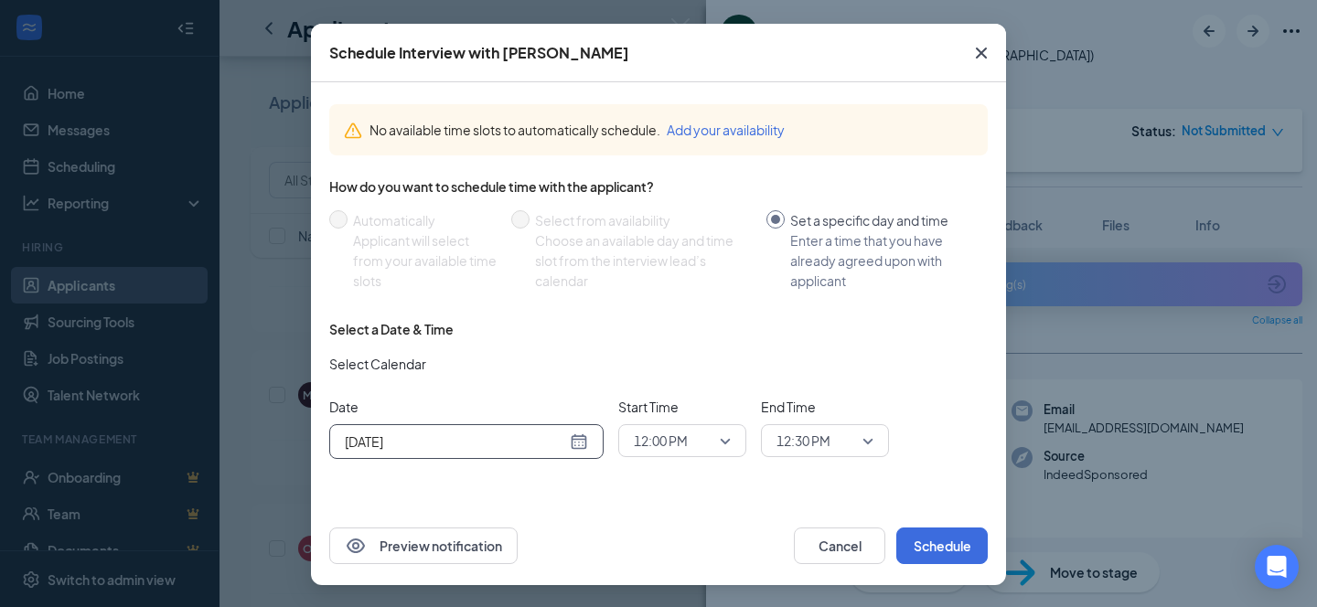
click at [723, 444] on span "12:00 PM" at bounding box center [682, 440] width 97 height 27
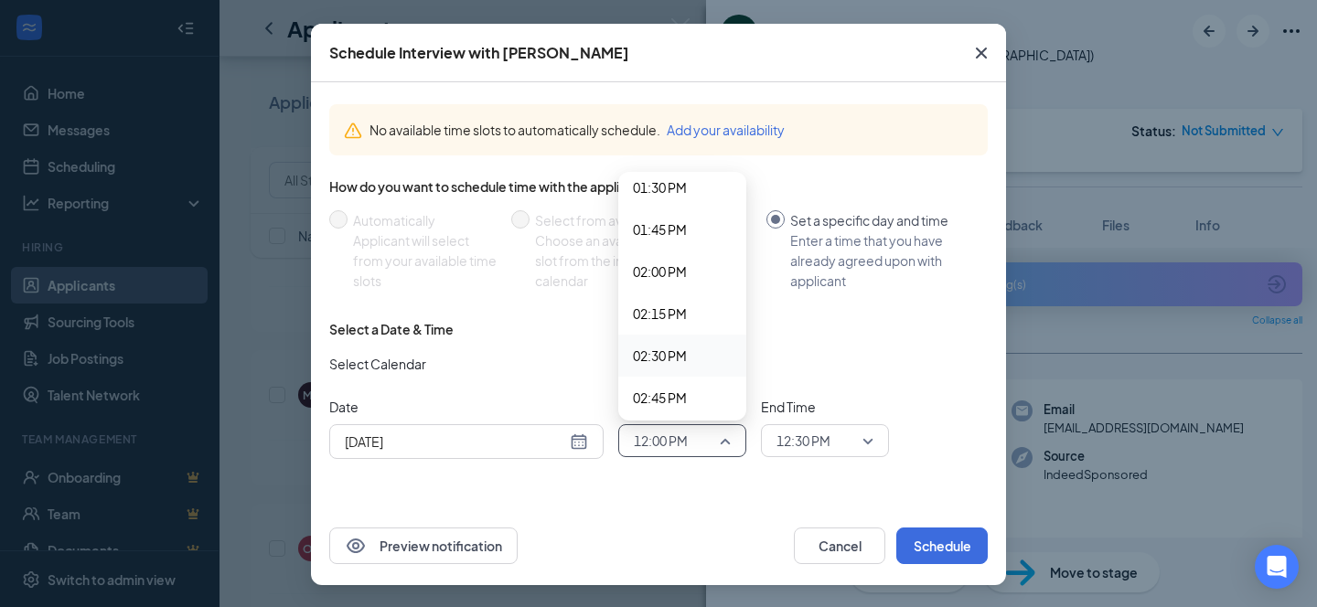
click at [677, 359] on span "02:30 PM" at bounding box center [660, 356] width 54 height 20
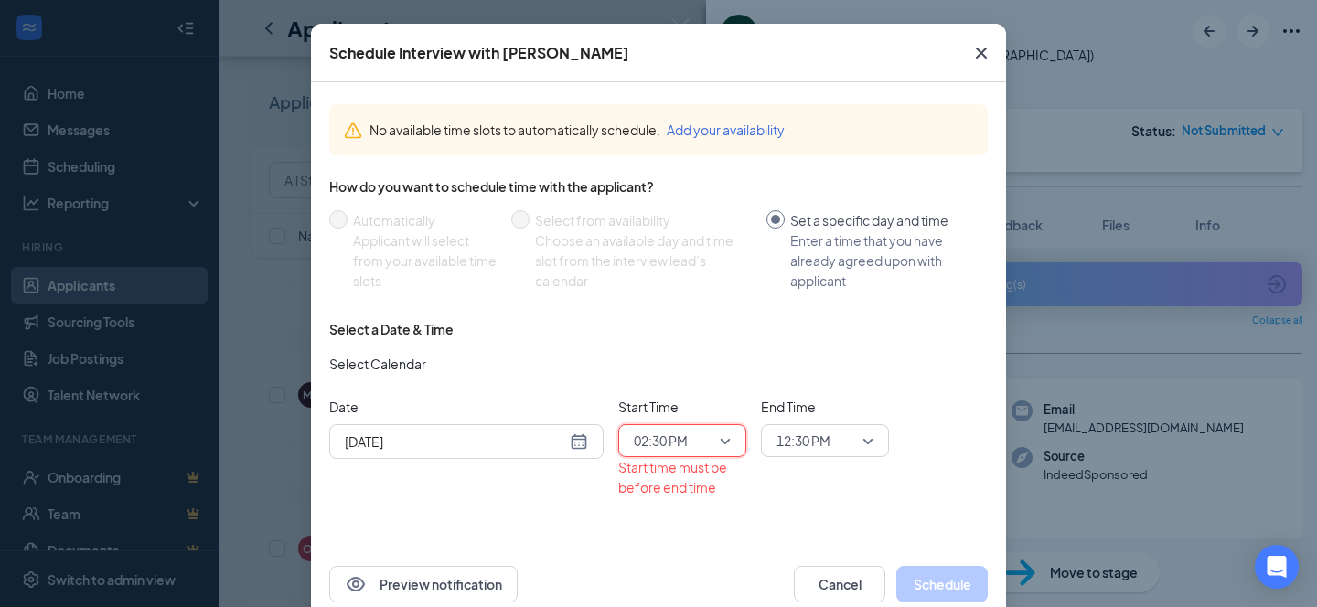
click at [841, 447] on span "12:30 PM" at bounding box center [816, 440] width 80 height 27
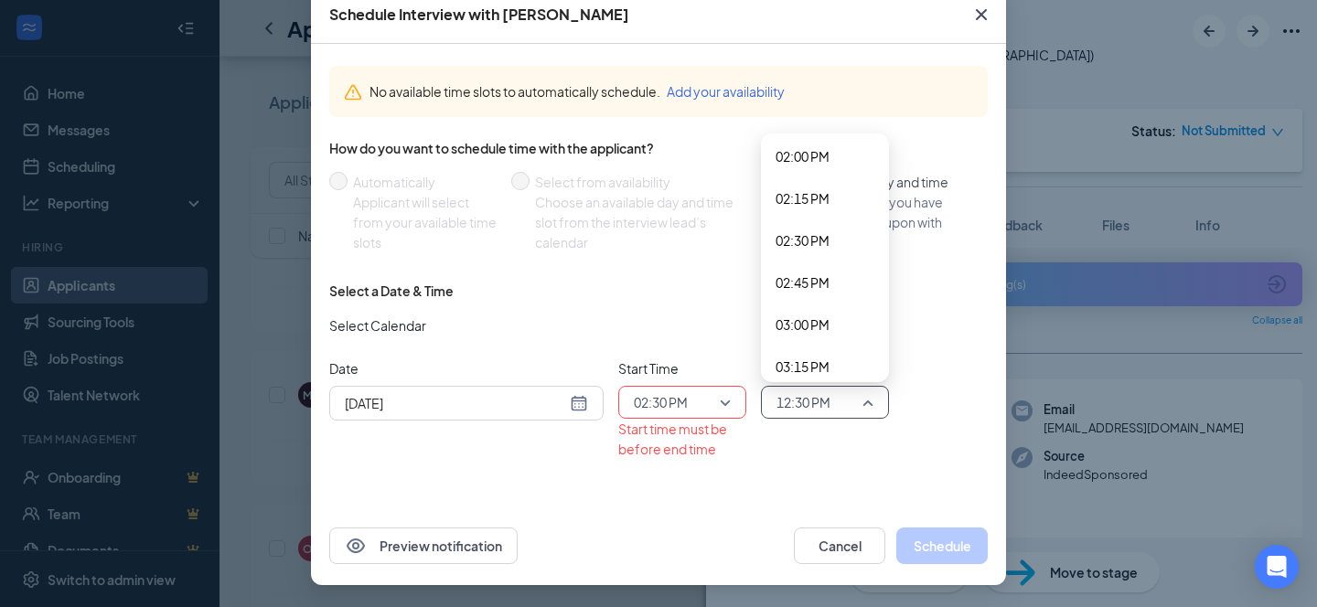
scroll to position [2370, 0]
click at [804, 272] on span "02:45 PM" at bounding box center [802, 275] width 54 height 20
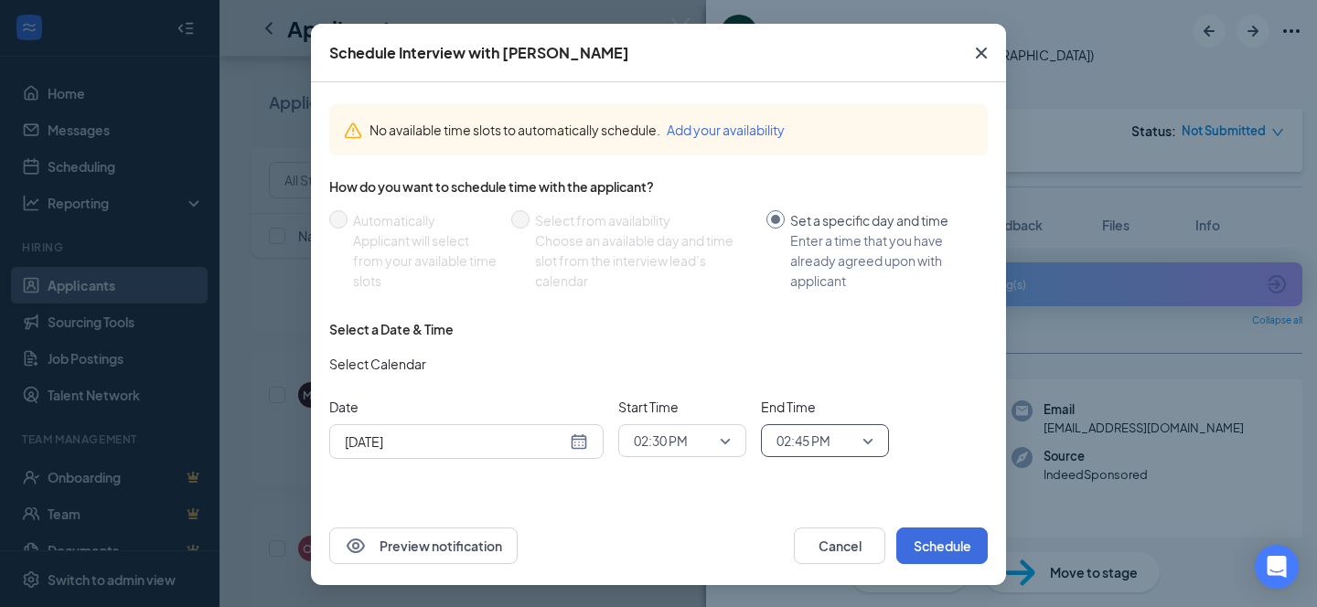
scroll to position [68, 0]
click at [952, 553] on button "Schedule" at bounding box center [941, 546] width 91 height 37
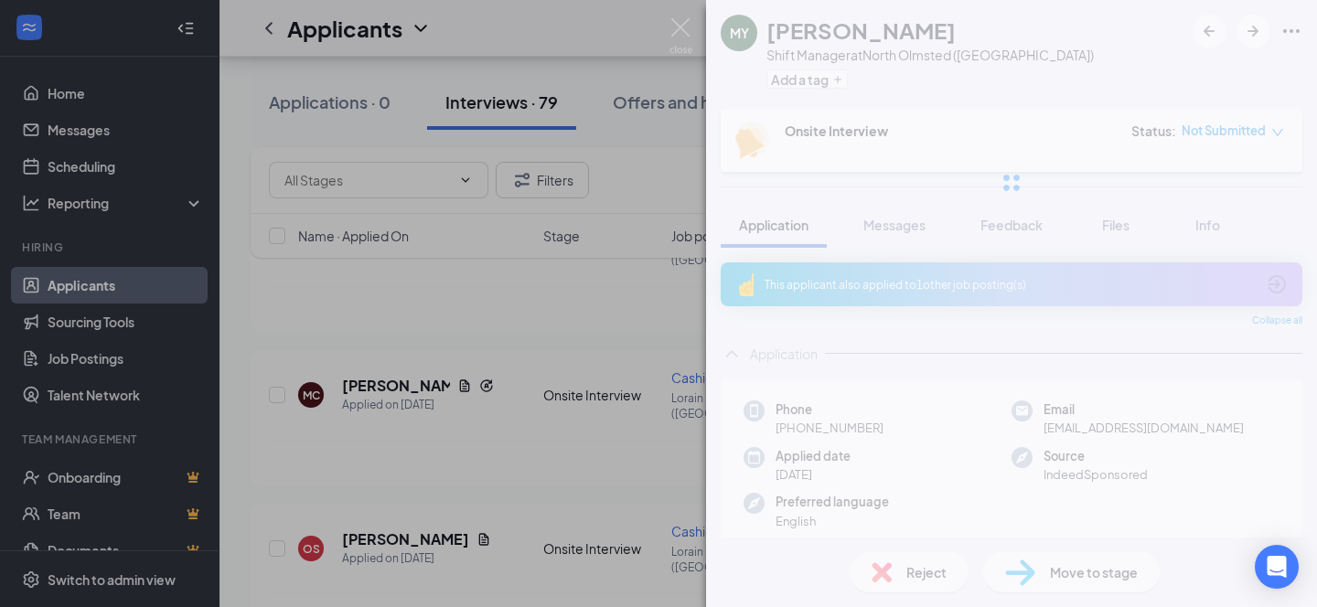
scroll to position [0, 0]
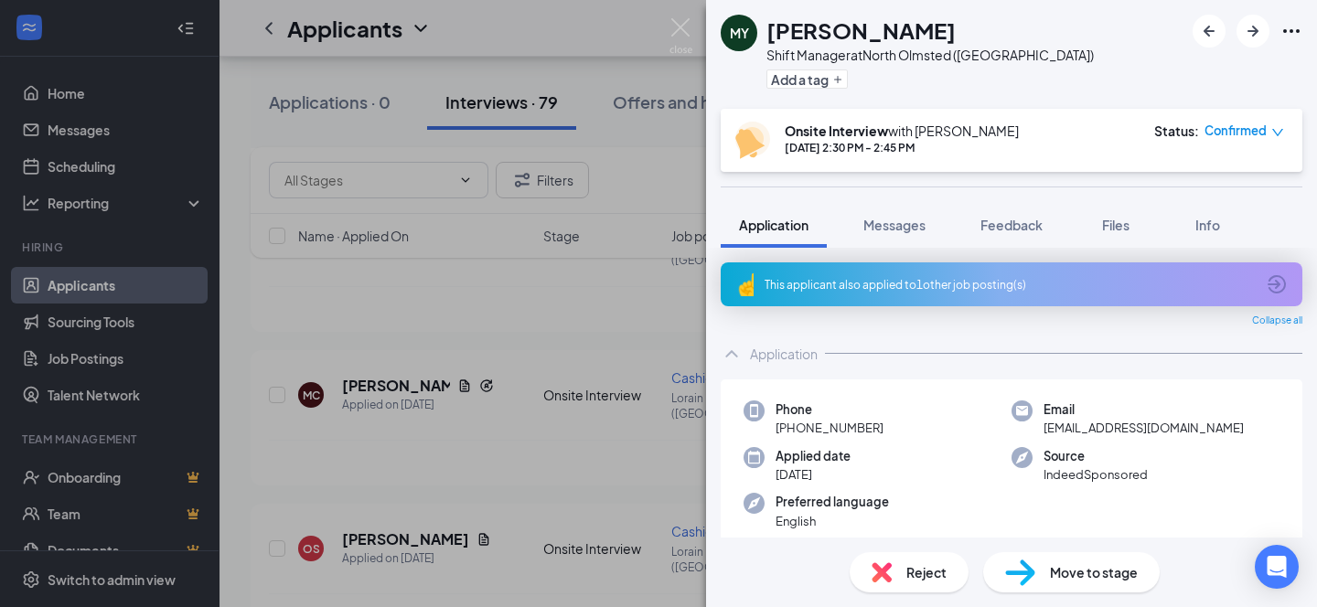
click at [1267, 284] on icon "ArrowCircle" at bounding box center [1277, 284] width 22 height 22
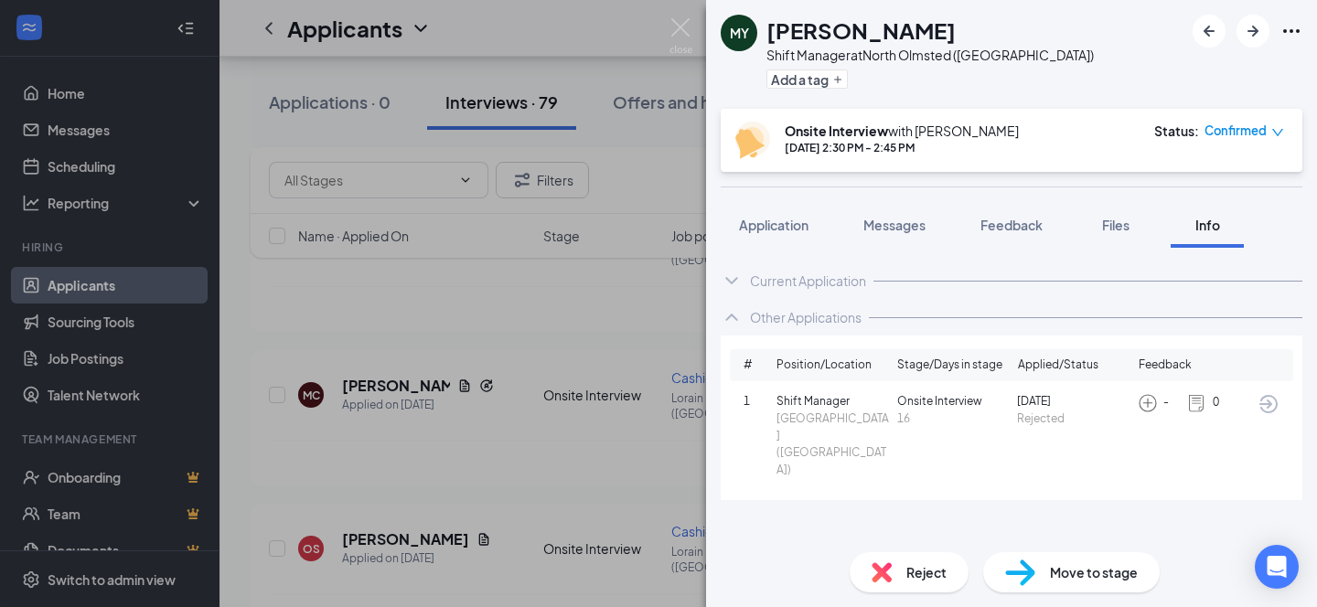
click at [86, 285] on div "MY [PERSON_NAME] Shift Manager at [GEOGRAPHIC_DATA] ([GEOGRAPHIC_DATA]) Add a t…" at bounding box center [658, 303] width 1317 height 607
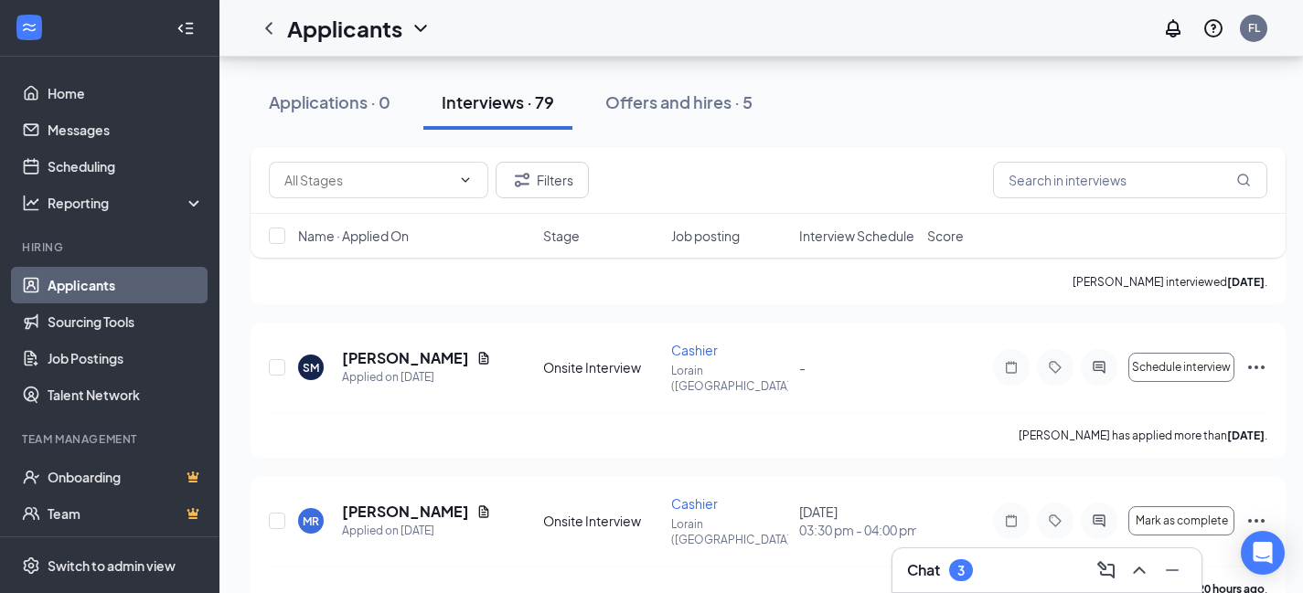
scroll to position [5185, 0]
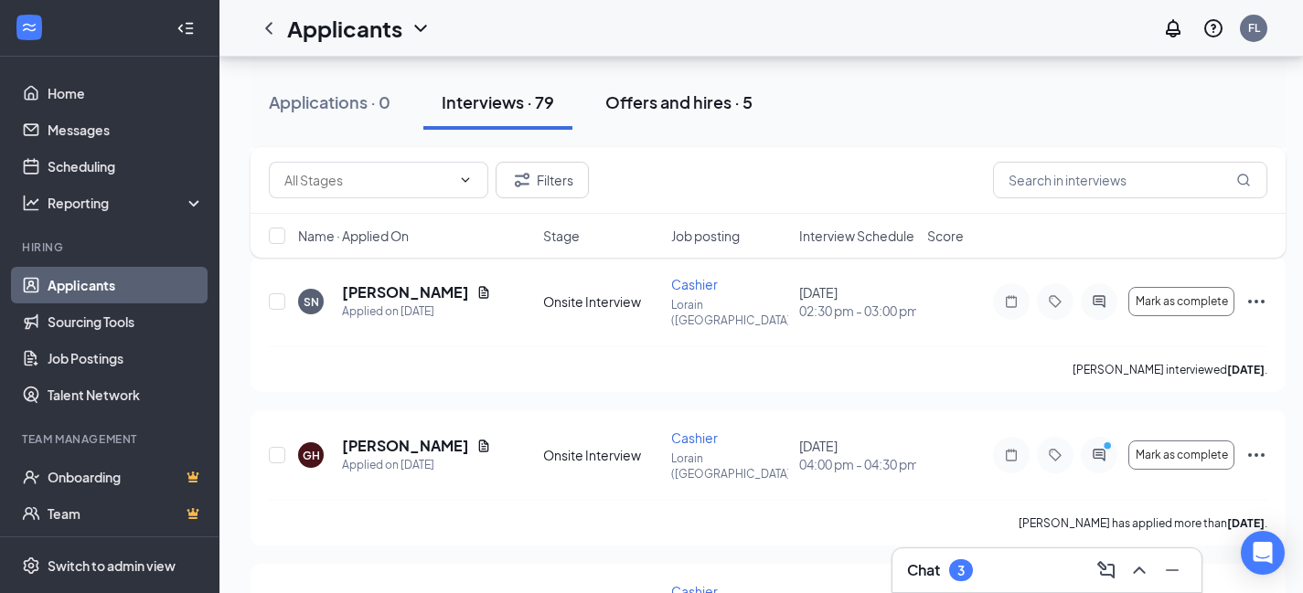
click at [657, 95] on div "Offers and hires · 5" at bounding box center [678, 102] width 147 height 23
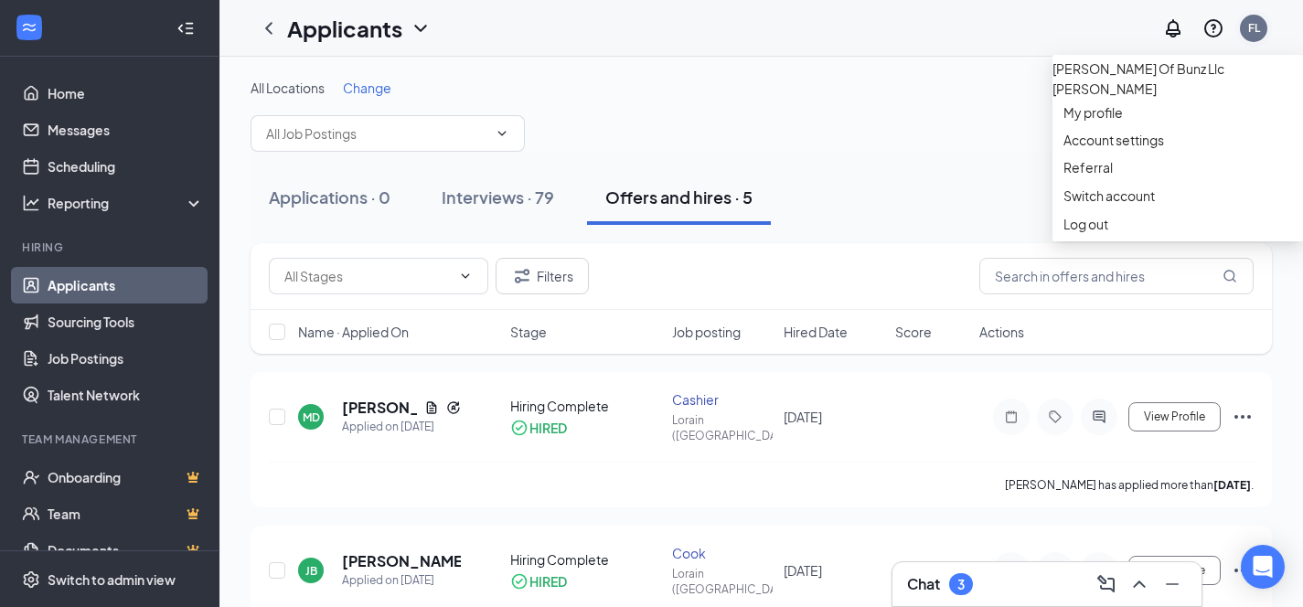
click at [1257, 34] on div "FL" at bounding box center [1254, 28] width 12 height 16
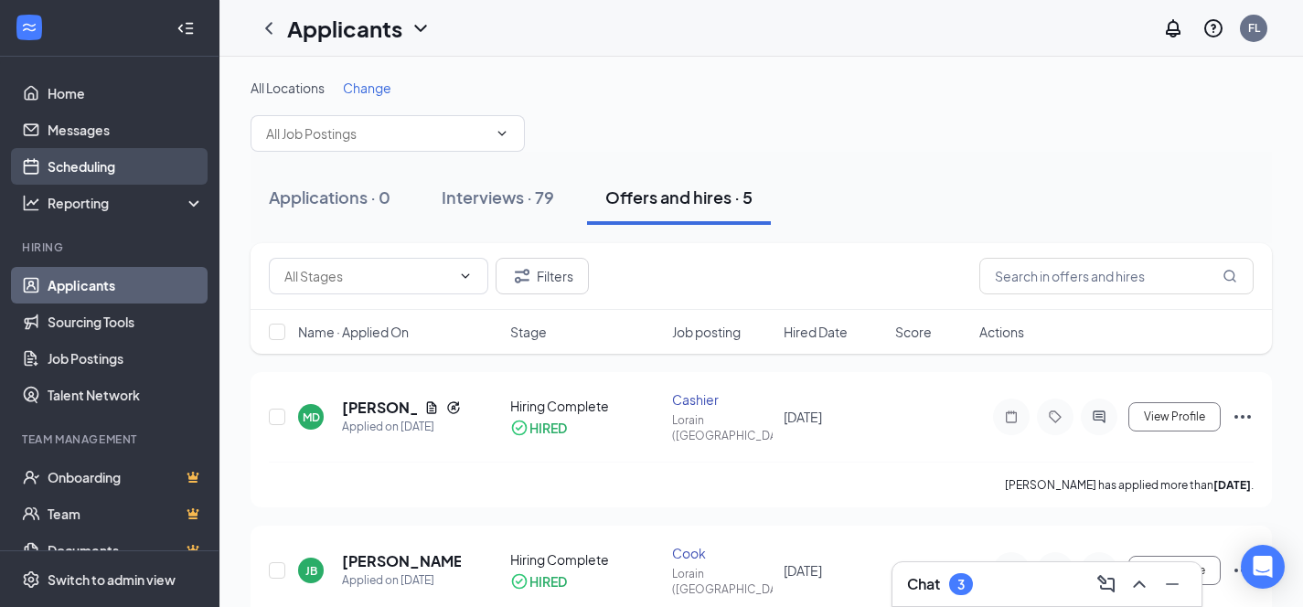
click at [114, 170] on link "Scheduling" at bounding box center [126, 166] width 156 height 37
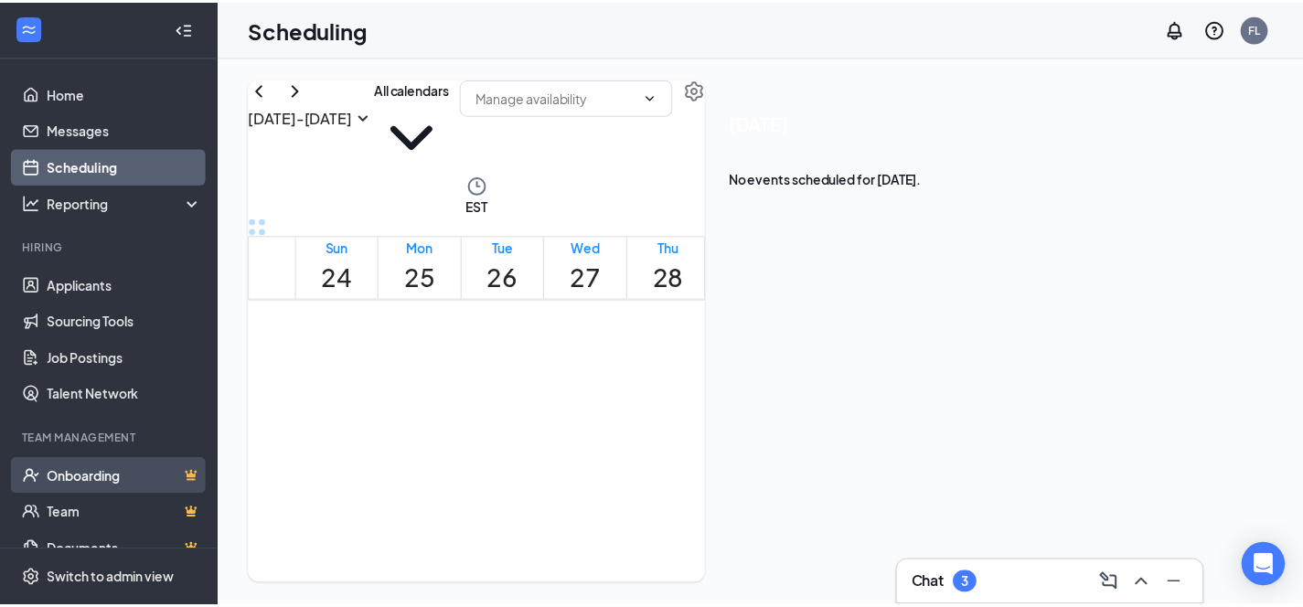
scroll to position [144, 0]
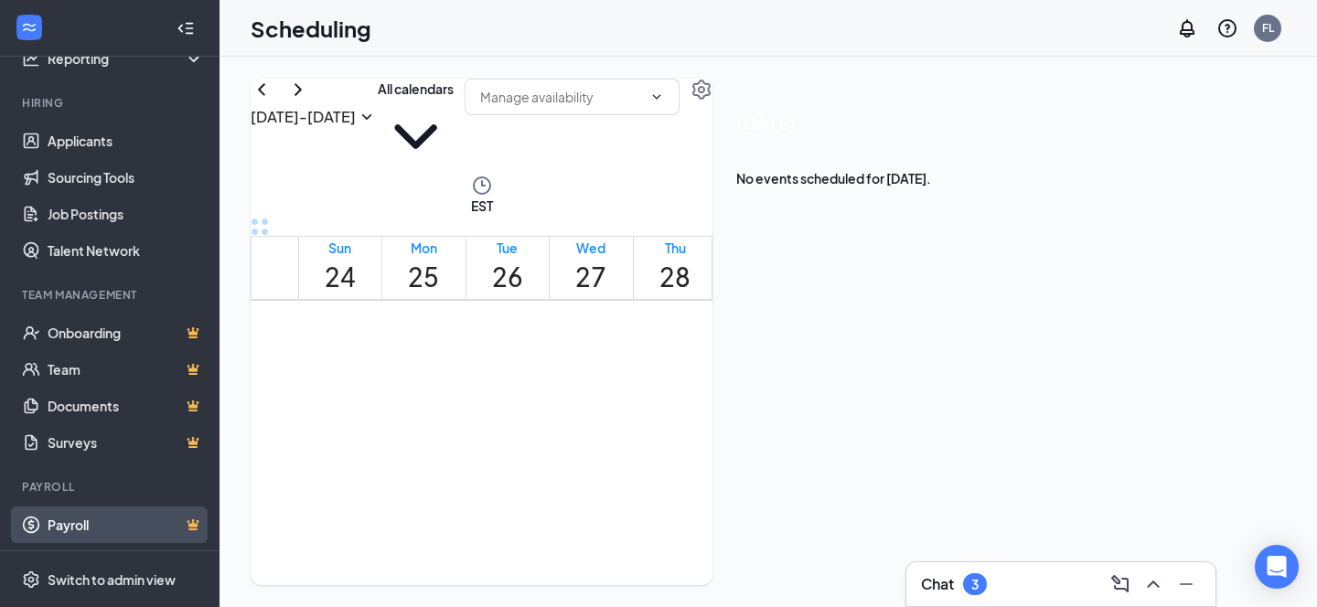
click at [83, 529] on link "Payroll" at bounding box center [126, 525] width 156 height 37
